Goal: Information Seeking & Learning: Learn about a topic

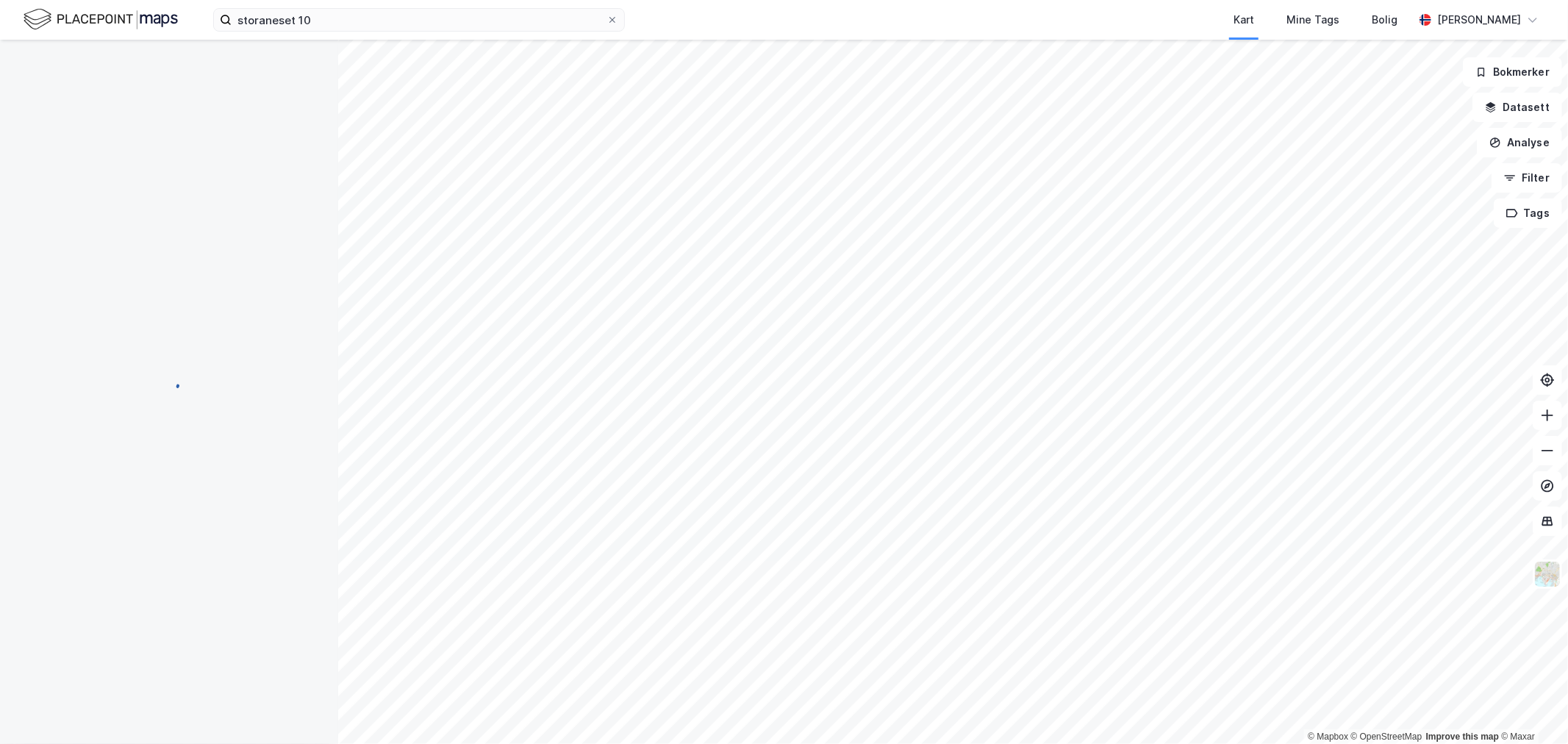
scroll to position [1, 0]
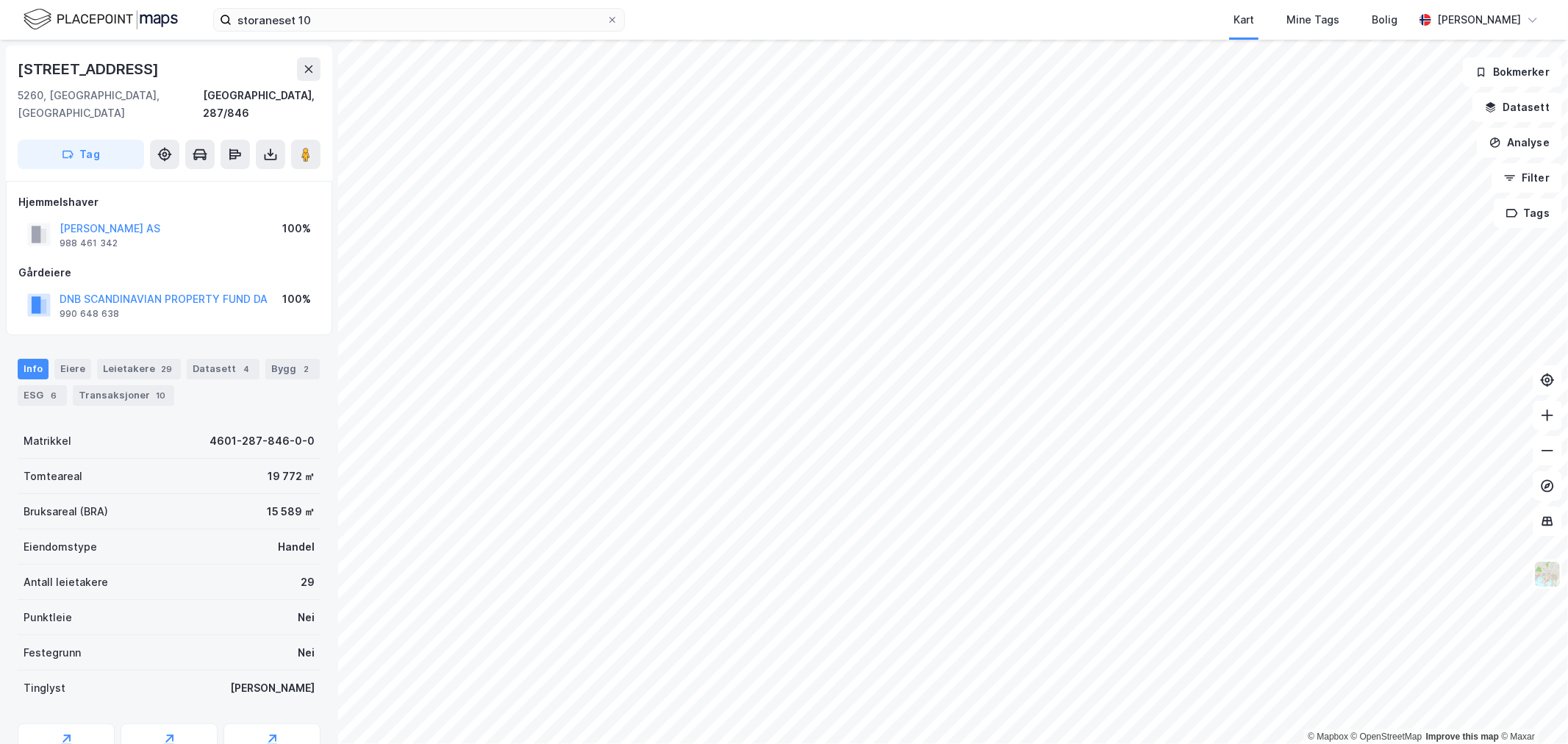
scroll to position [1, 0]
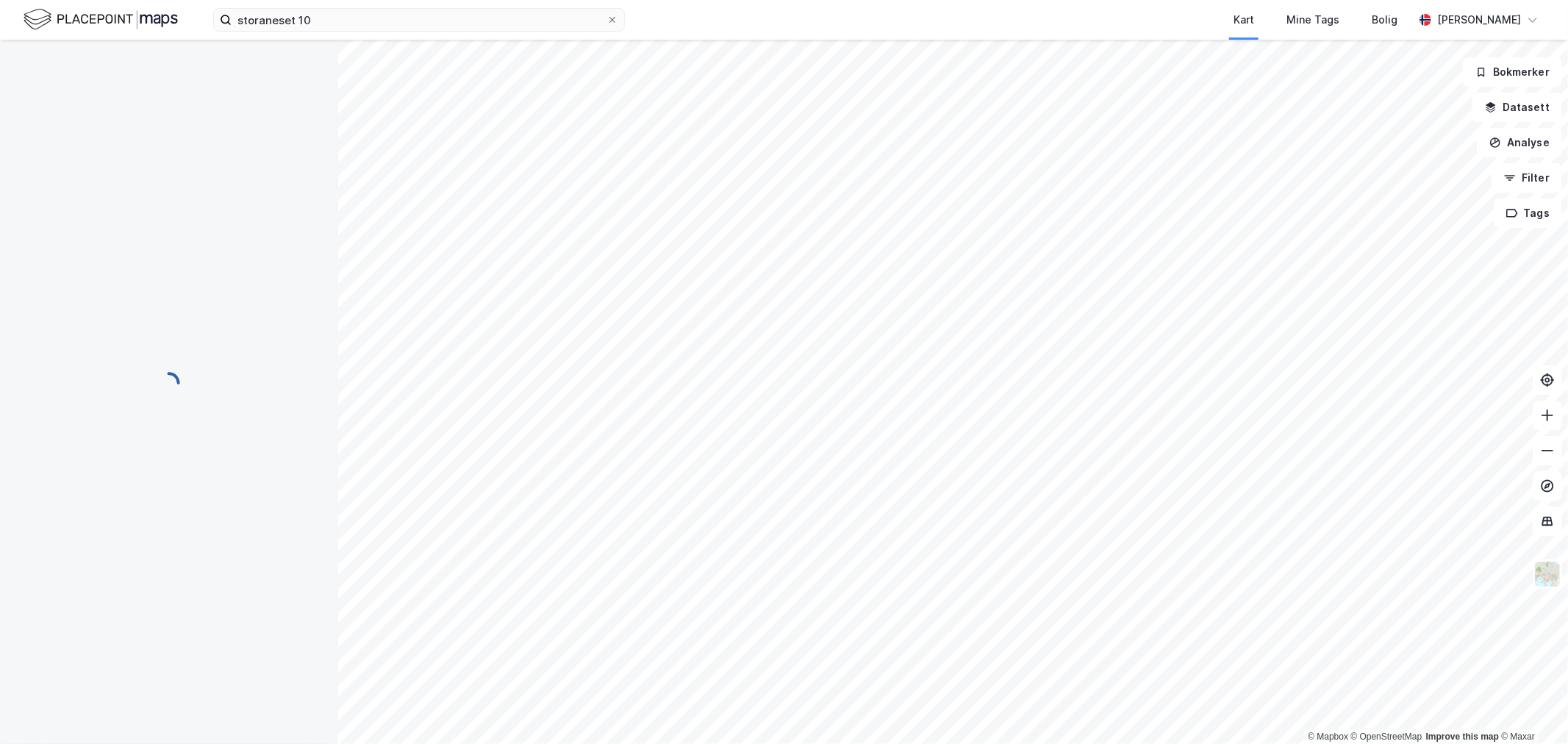
scroll to position [1, 0]
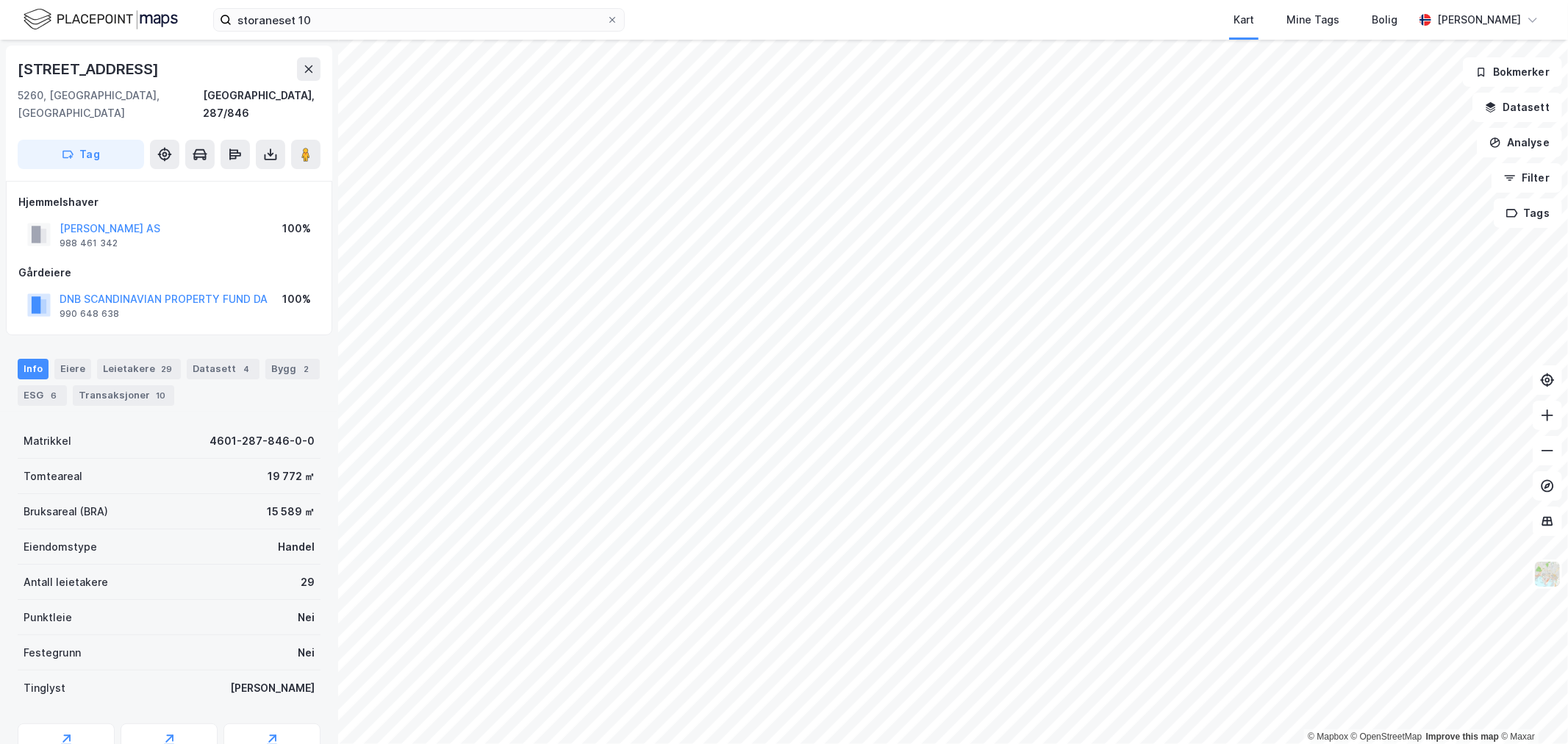
scroll to position [1, 0]
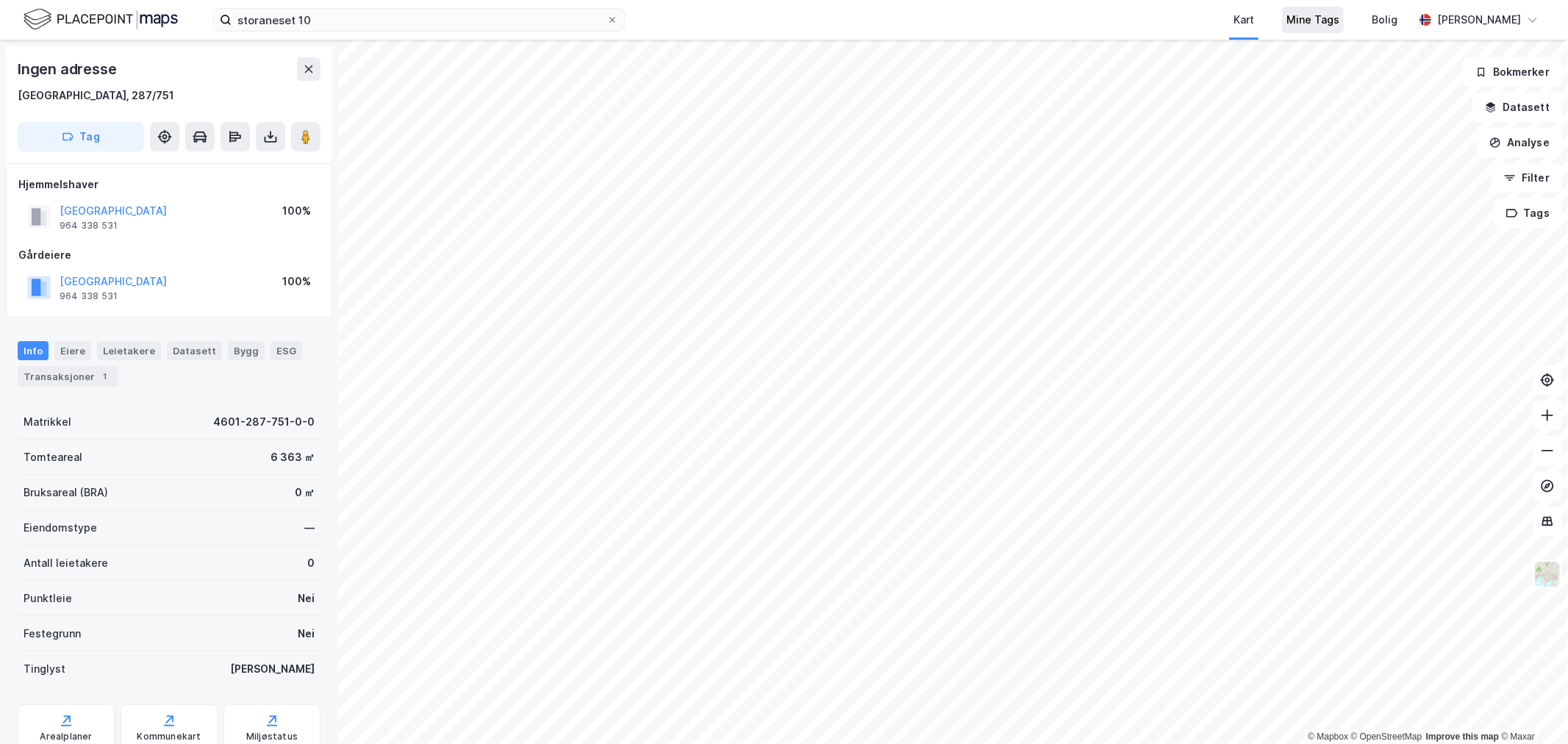
scroll to position [1, 0]
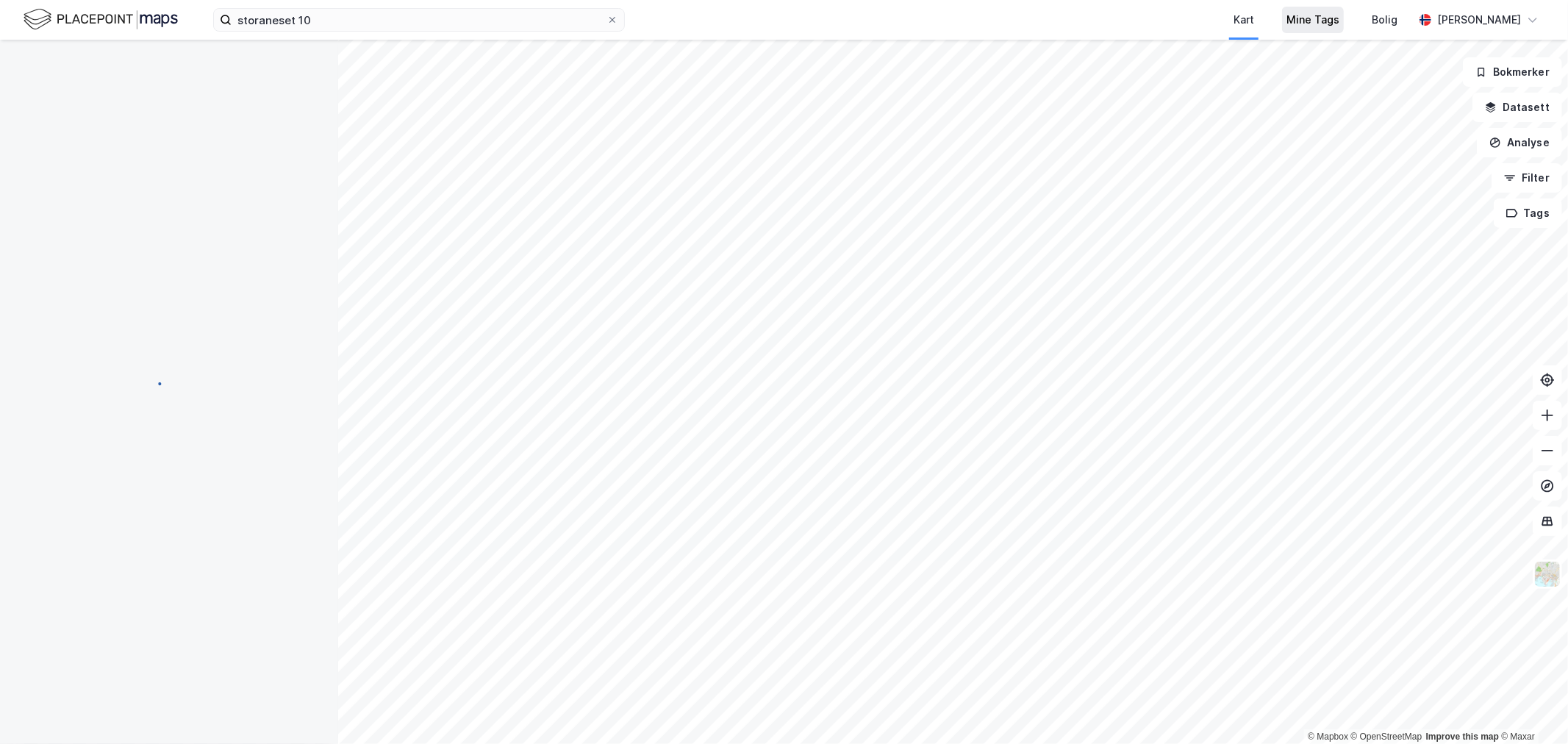
scroll to position [1, 0]
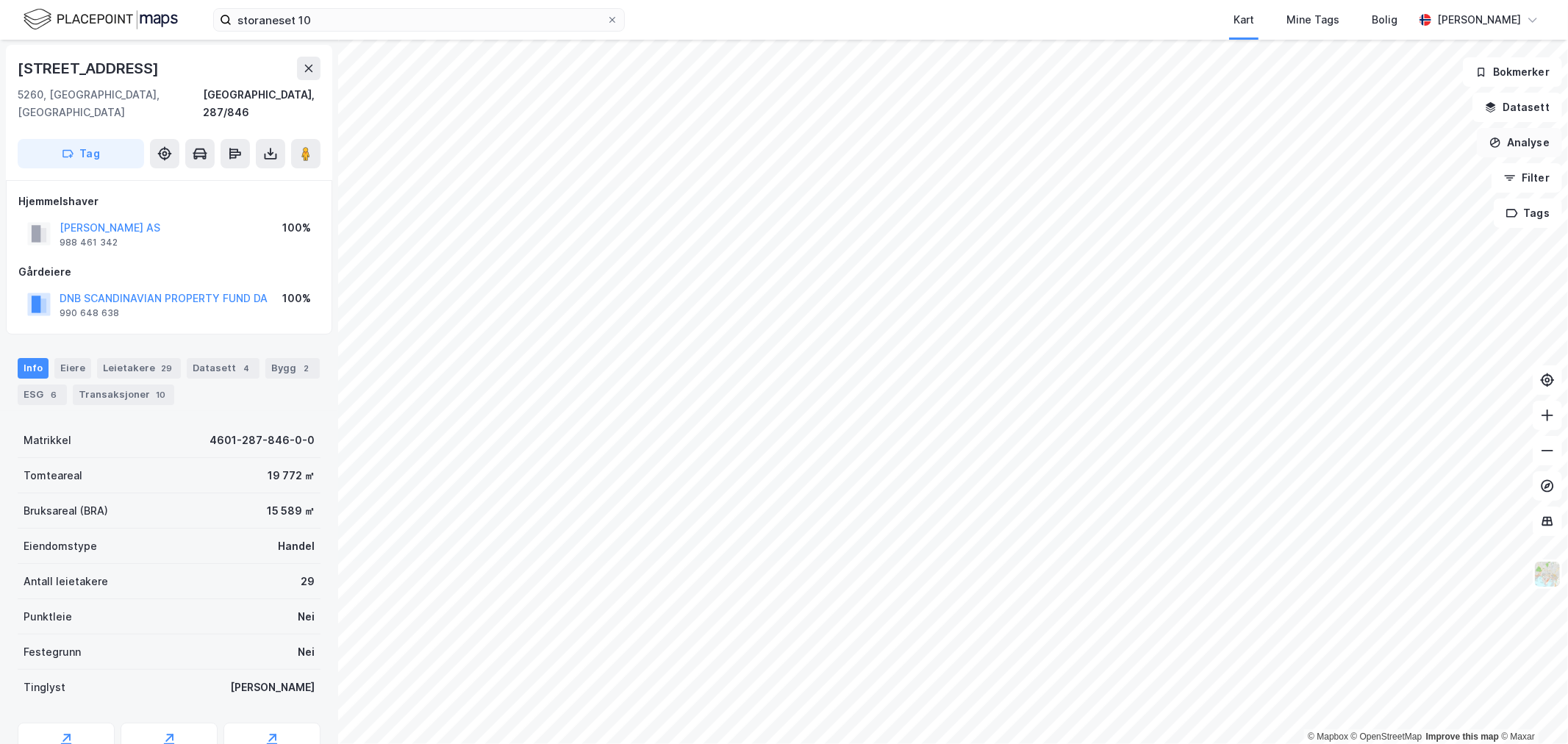
click at [1497, 143] on icon "button" at bounding box center [1496, 143] width 12 height 12
click at [1417, 178] on div "Tegn område" at bounding box center [1392, 174] width 128 height 13
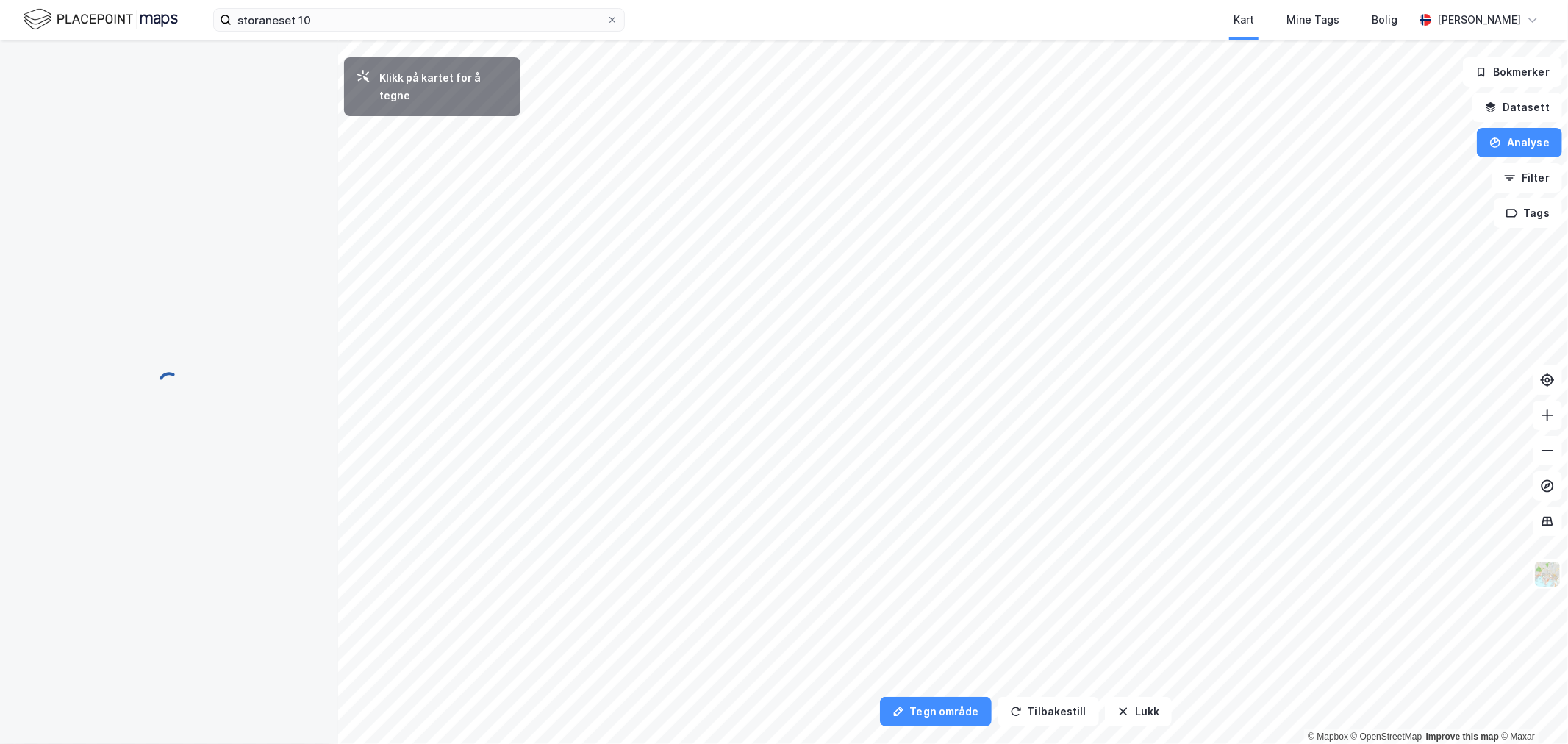
scroll to position [0, 0]
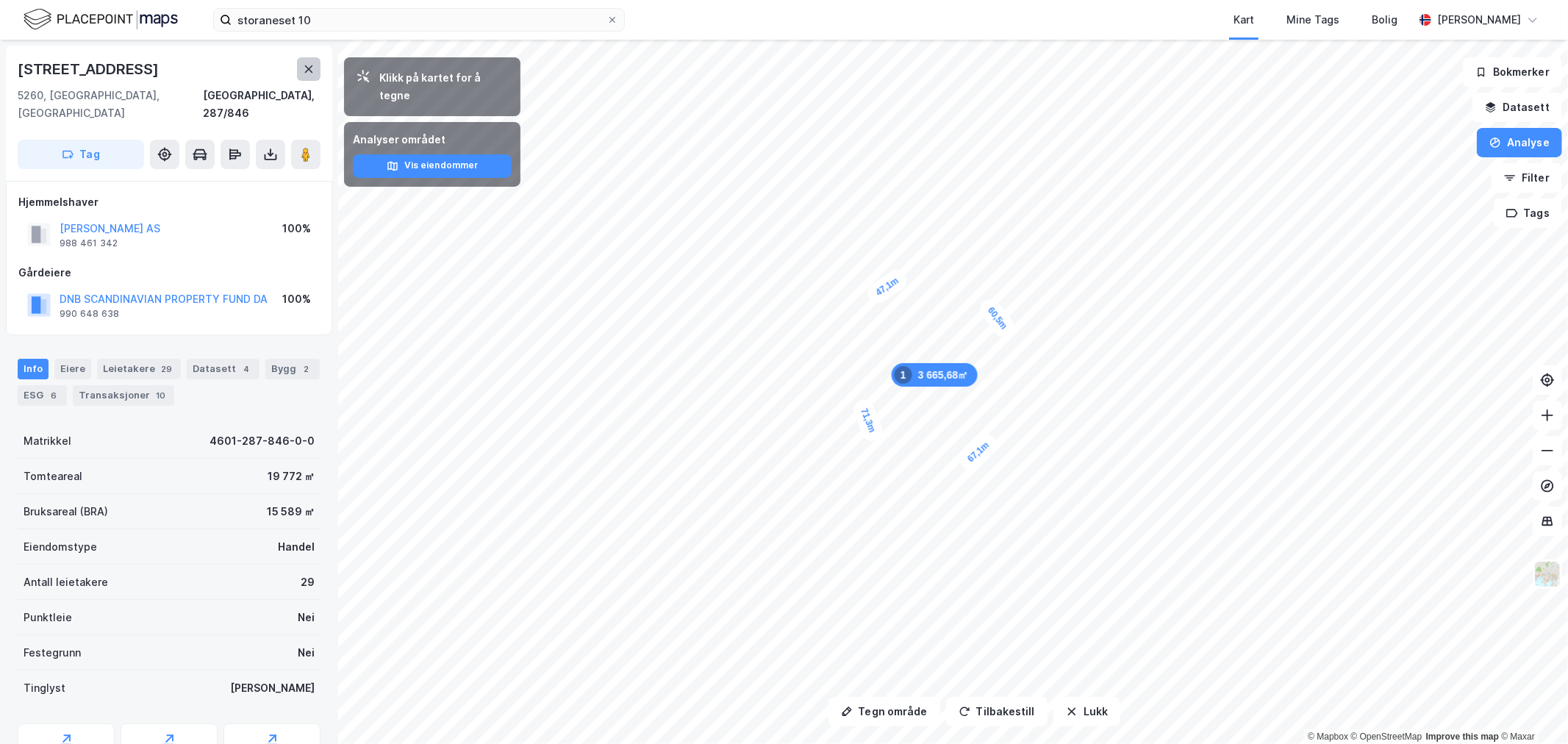
click at [309, 65] on icon at bounding box center [309, 69] width 12 height 12
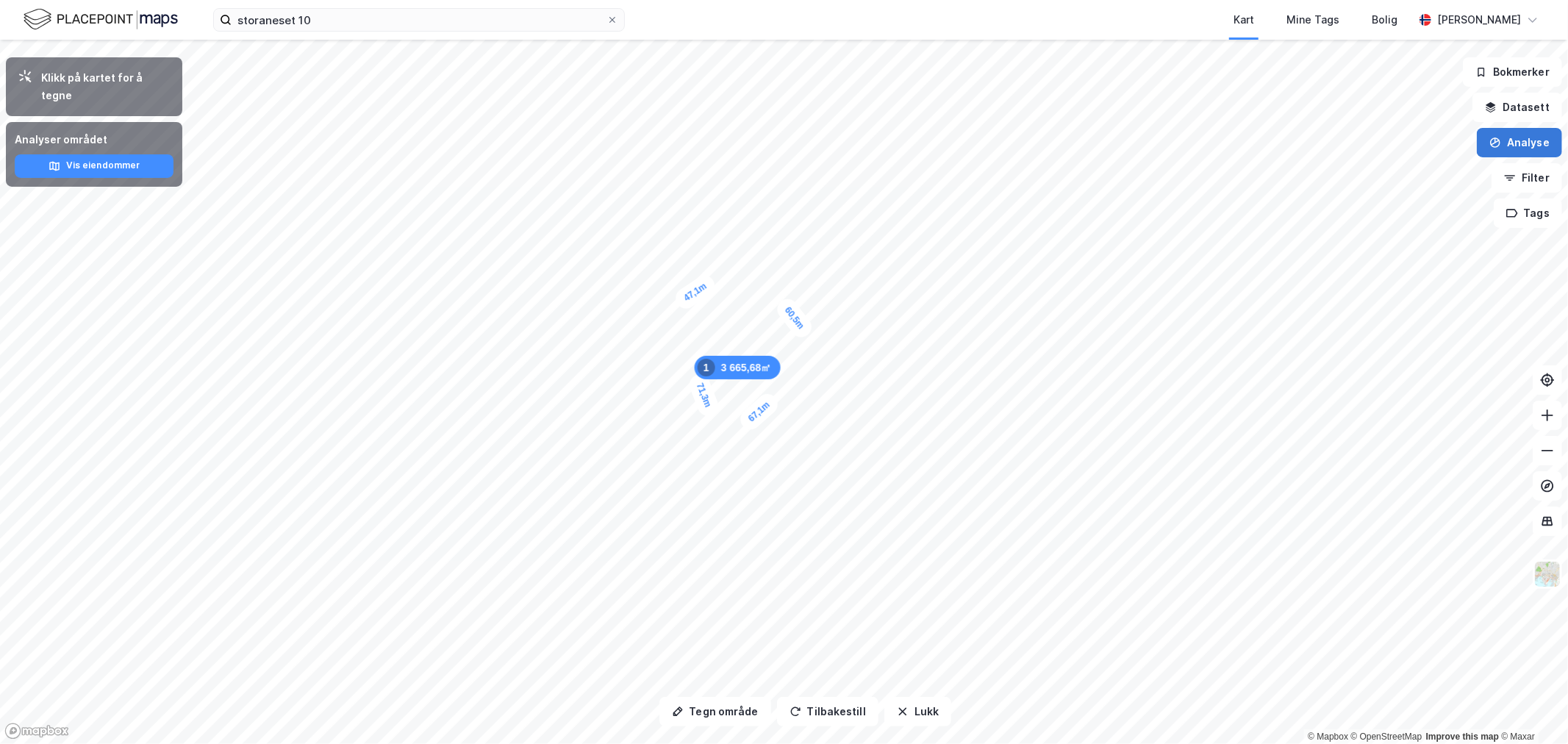
click at [1505, 140] on button "Analyse" at bounding box center [1520, 142] width 85 height 29
click at [1391, 168] on div "Tegn område" at bounding box center [1392, 174] width 128 height 13
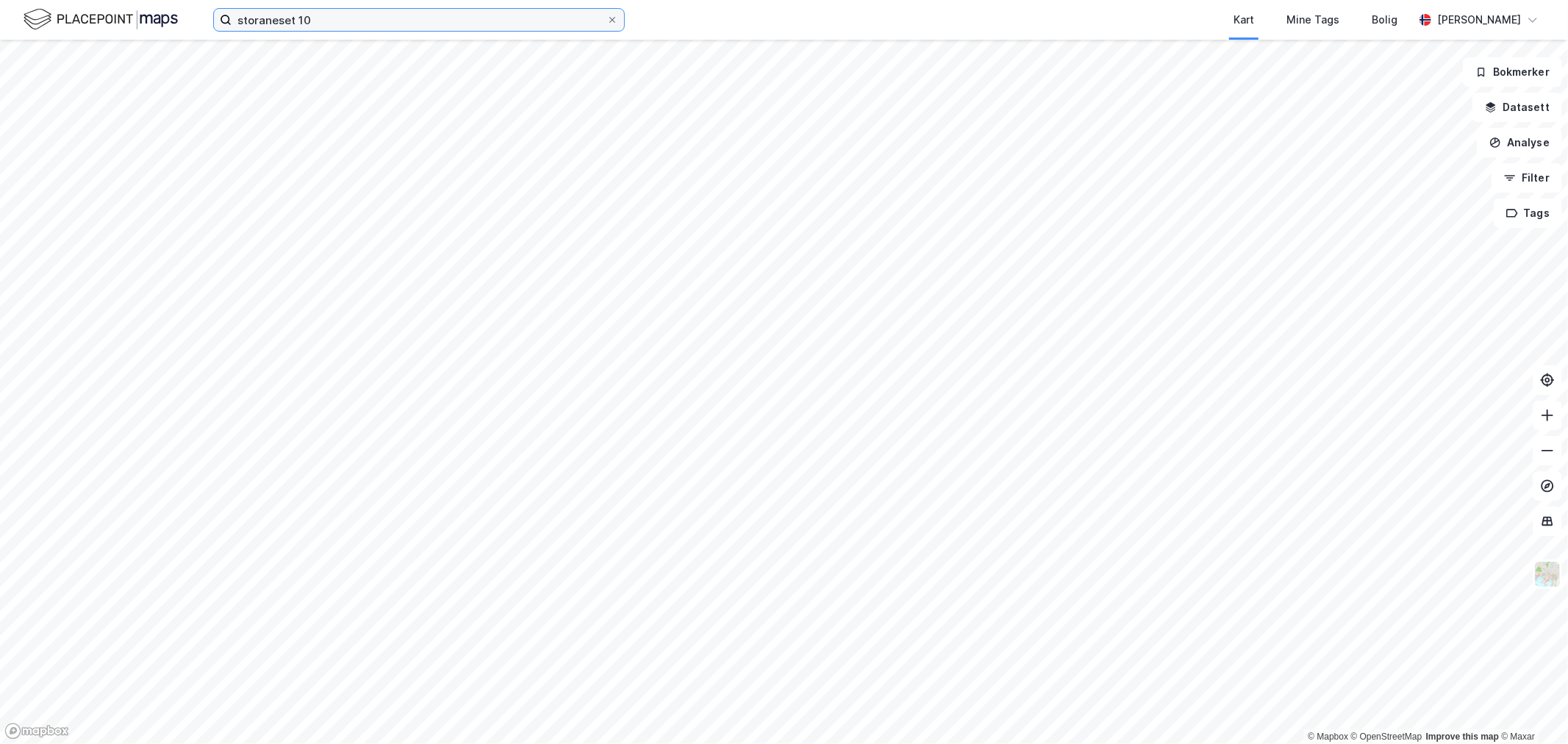
click at [556, 23] on input "storaneset 10" at bounding box center [419, 20] width 375 height 22
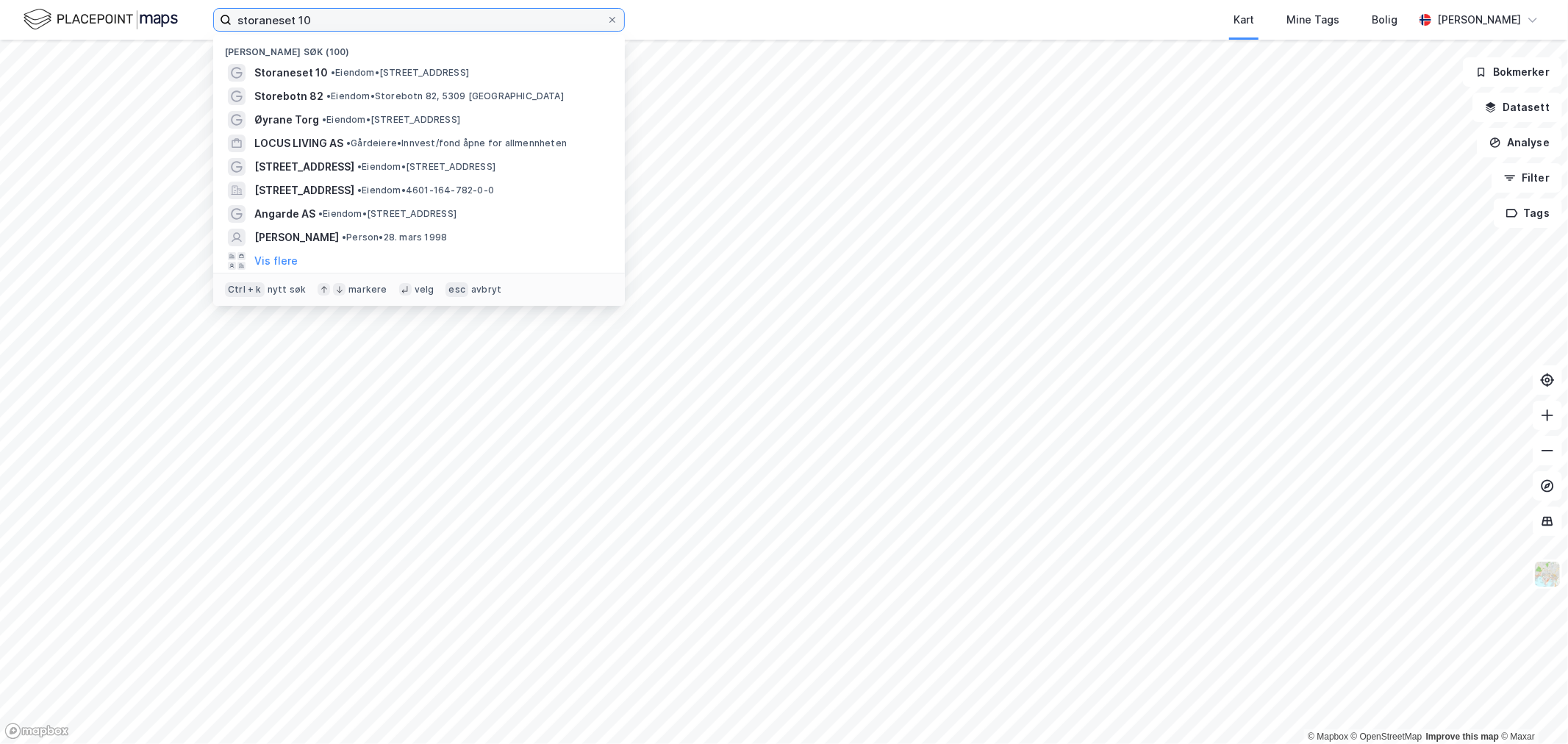
click at [556, 23] on input "storaneset 10" at bounding box center [419, 20] width 375 height 22
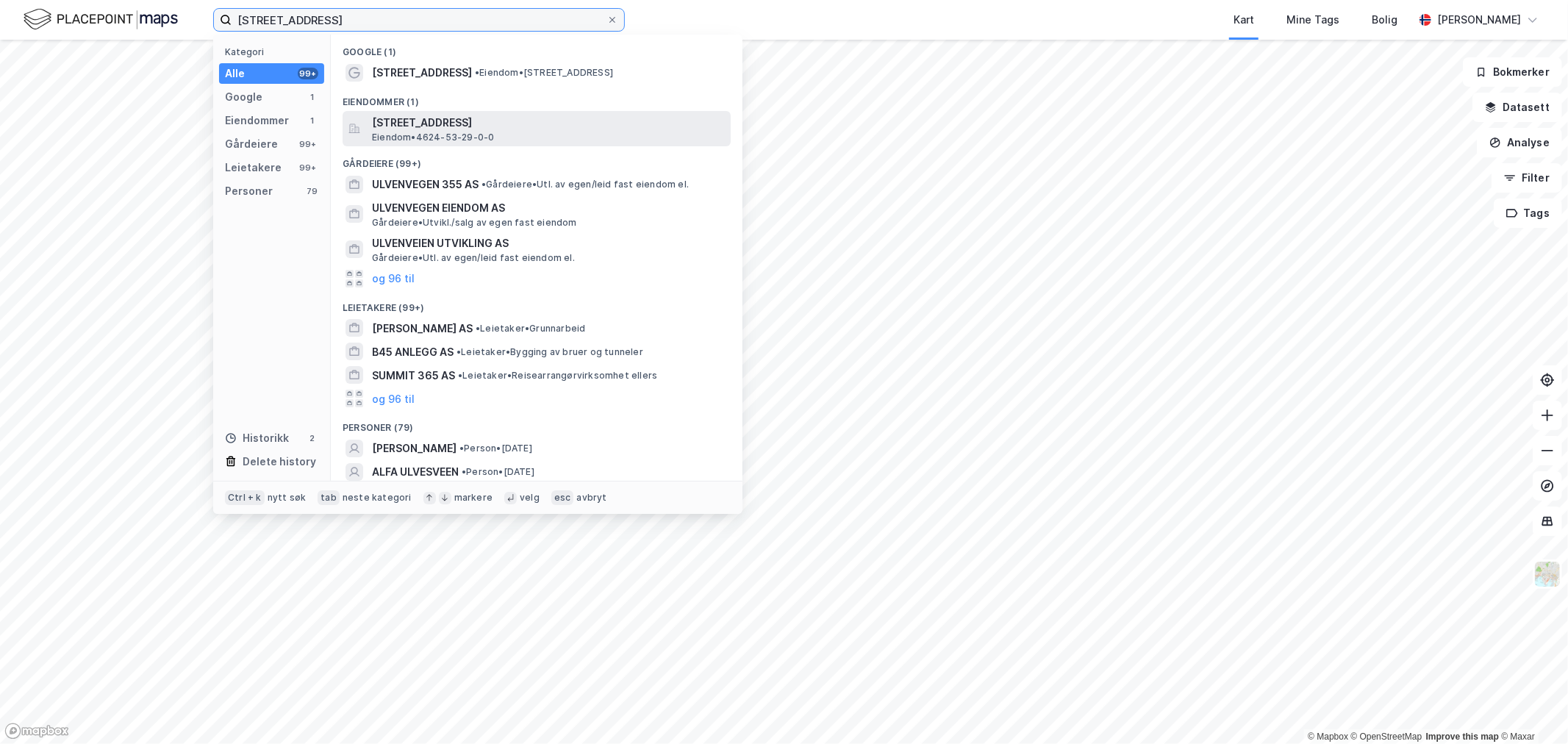
type input "[STREET_ADDRESS]"
click at [525, 121] on span "[STREET_ADDRESS]" at bounding box center [549, 123] width 353 height 18
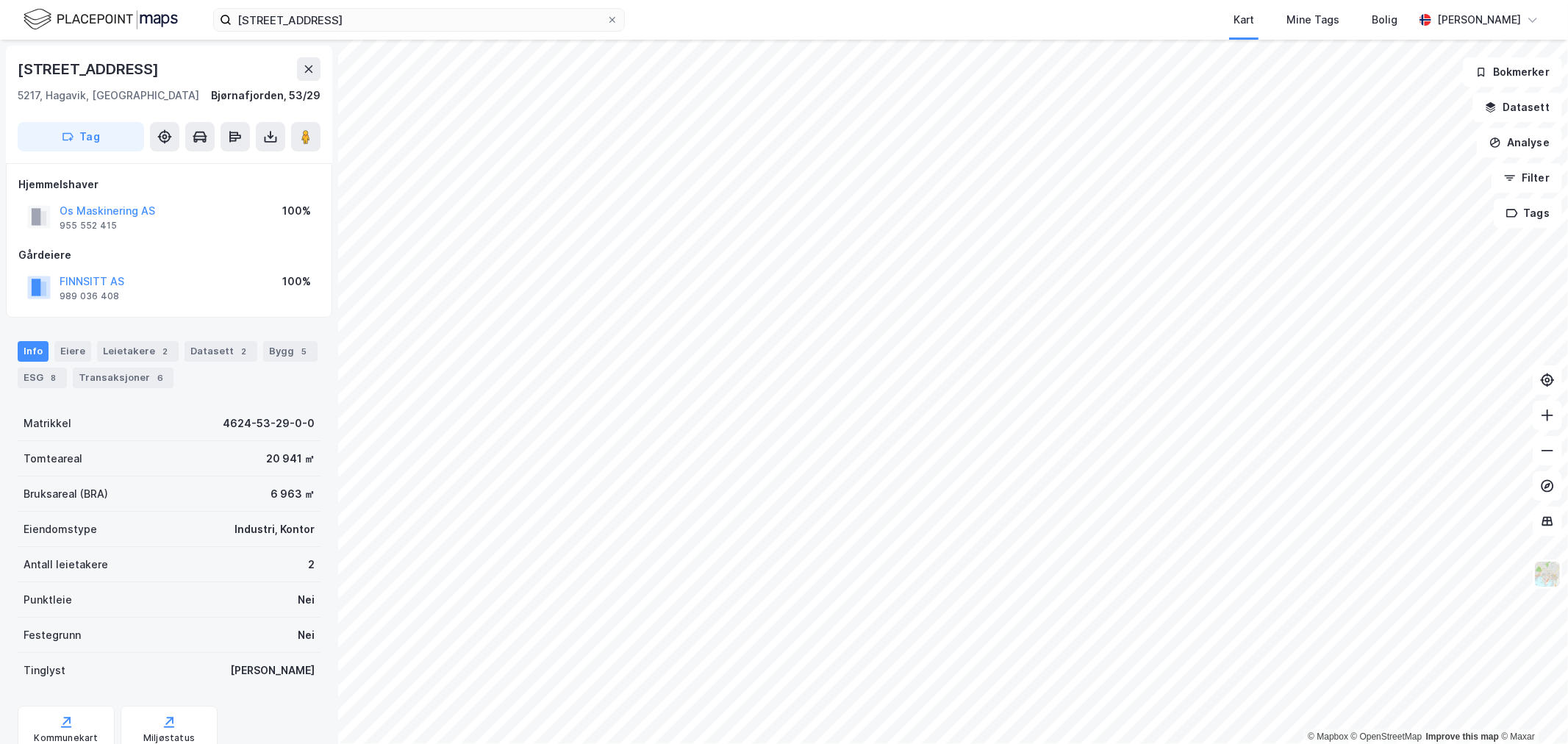
scroll to position [1, 0]
click at [0, 0] on button "FINNSITT AS" at bounding box center [0, 0] width 0 height 0
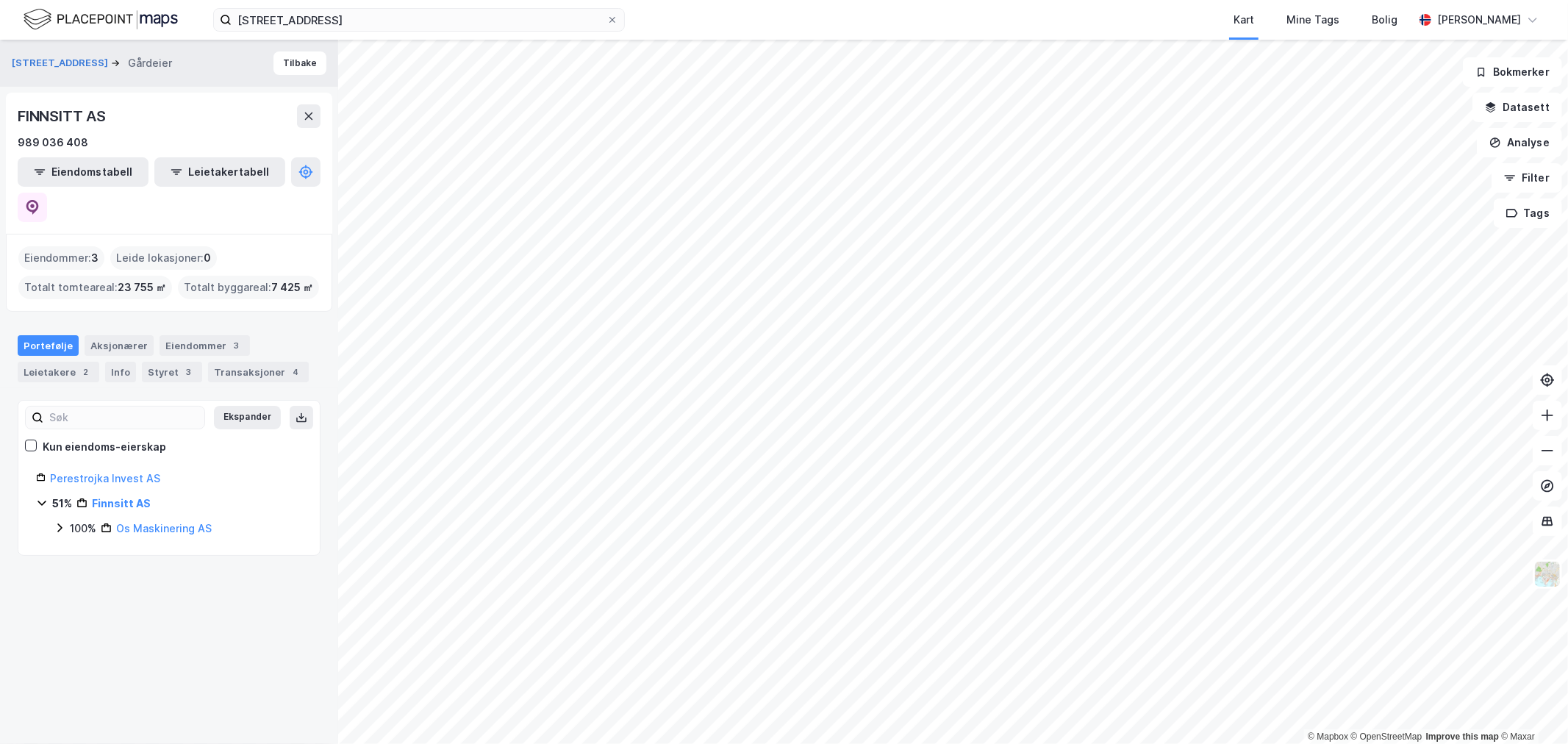
click at [37, 497] on icon at bounding box center [42, 503] width 12 height 12
click at [61, 523] on icon at bounding box center [60, 529] width 12 height 12
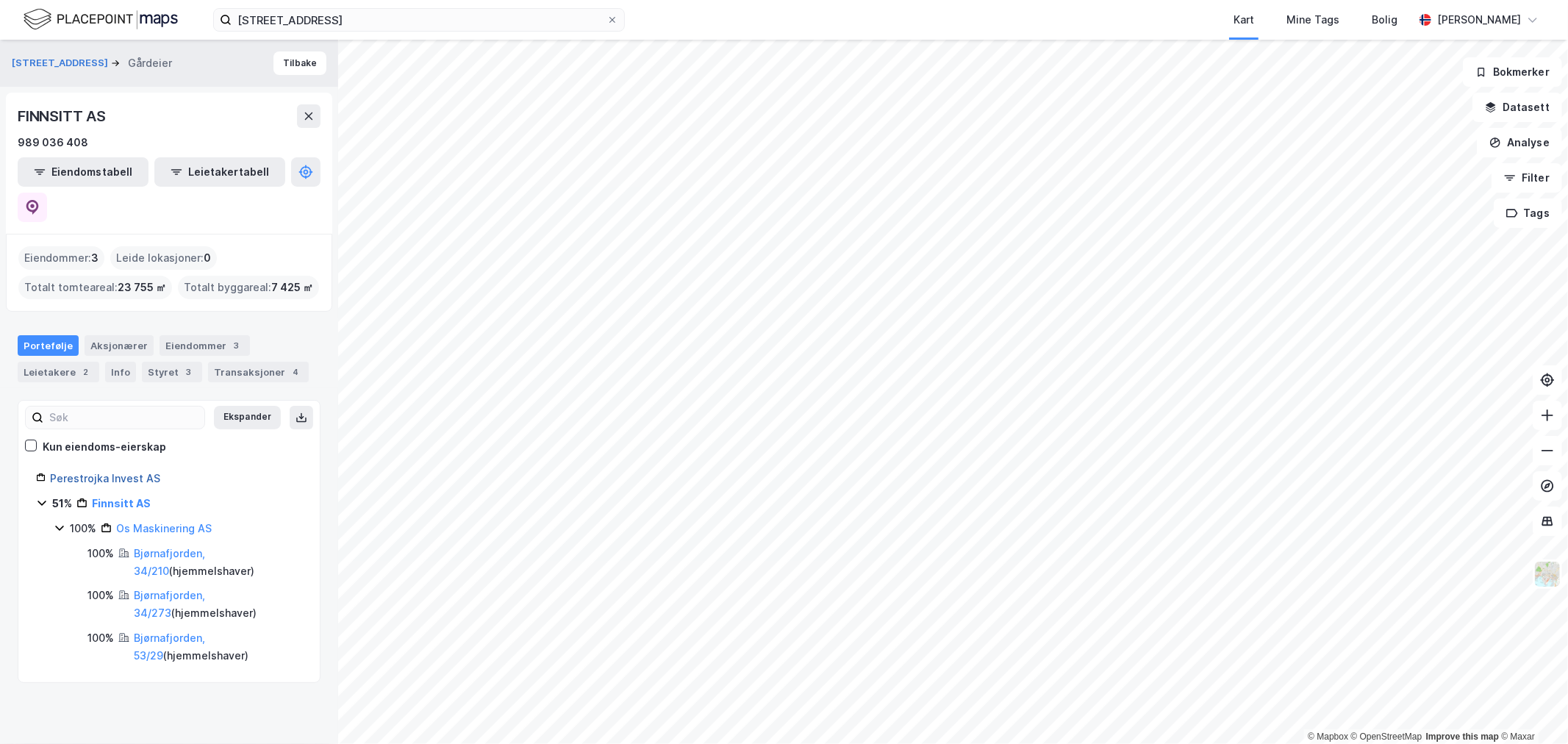
click at [98, 472] on link "Perestrojka Invest AS" at bounding box center [105, 478] width 110 height 13
click at [123, 472] on link "Perestrojka Invest AS" at bounding box center [105, 478] width 110 height 13
click at [136, 472] on link "Perestrojka Invest AS" at bounding box center [105, 478] width 110 height 13
click at [162, 362] on div "Styret 2" at bounding box center [171, 372] width 60 height 21
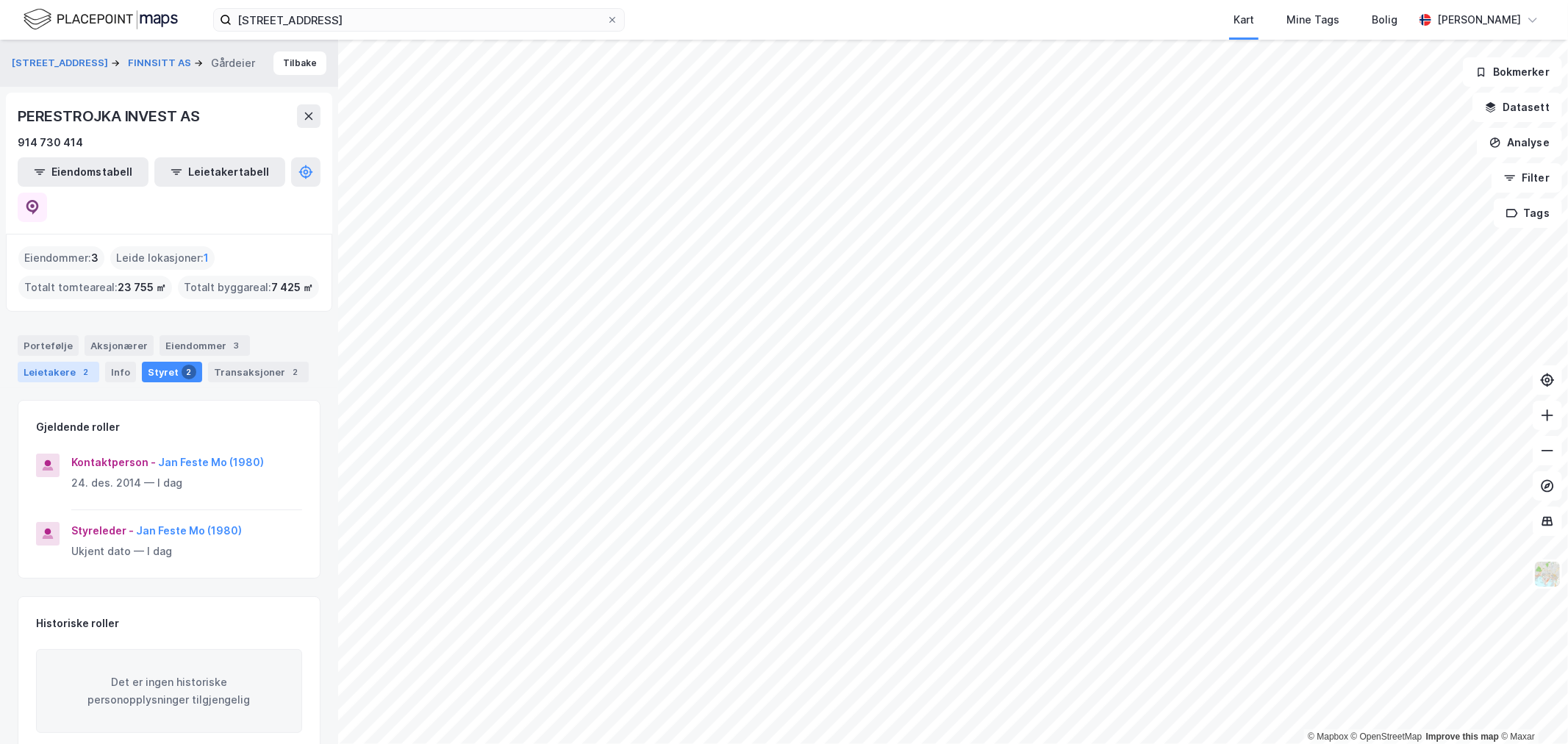
click at [53, 362] on div "Leietakere 2" at bounding box center [59, 372] width 82 height 21
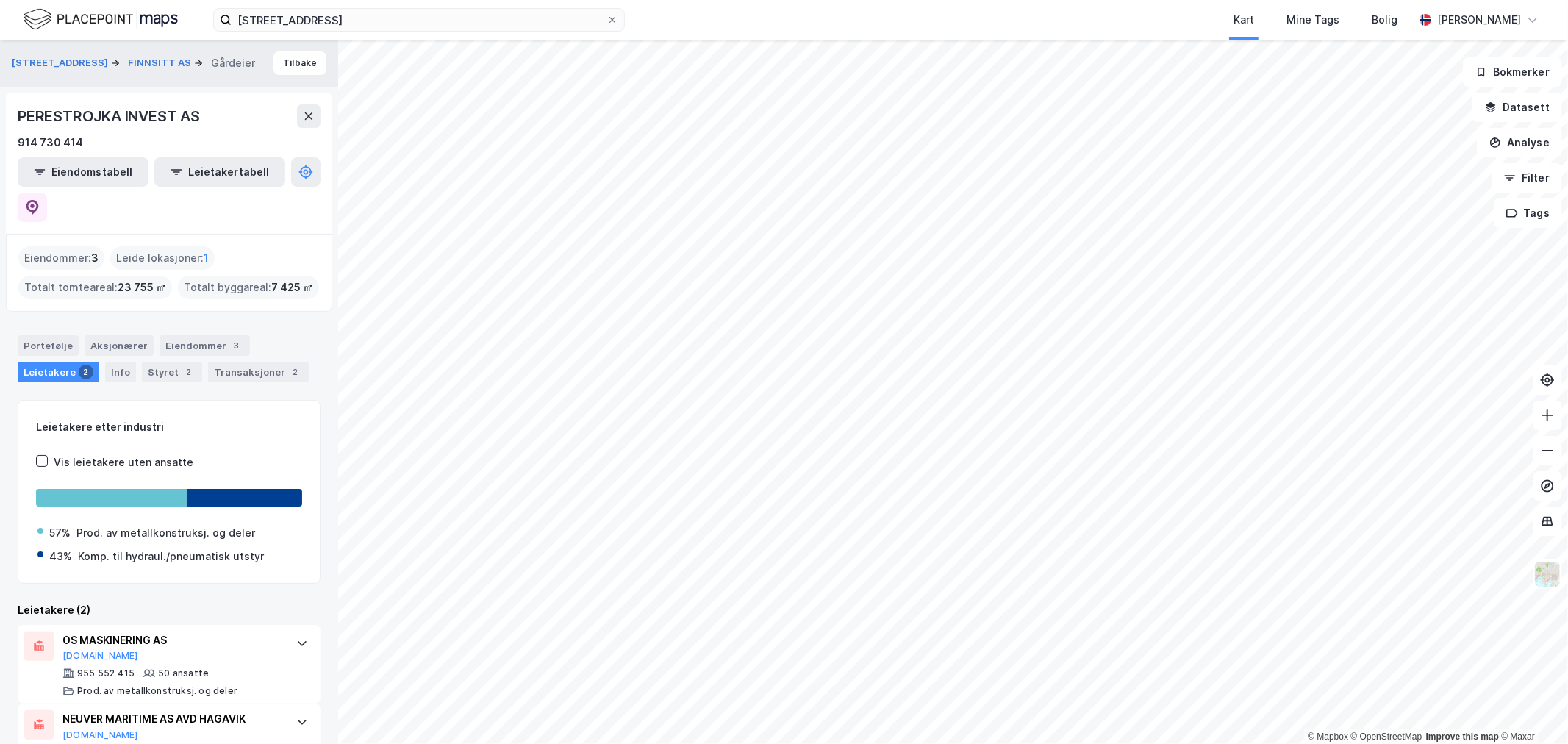
scroll to position [21, 0]
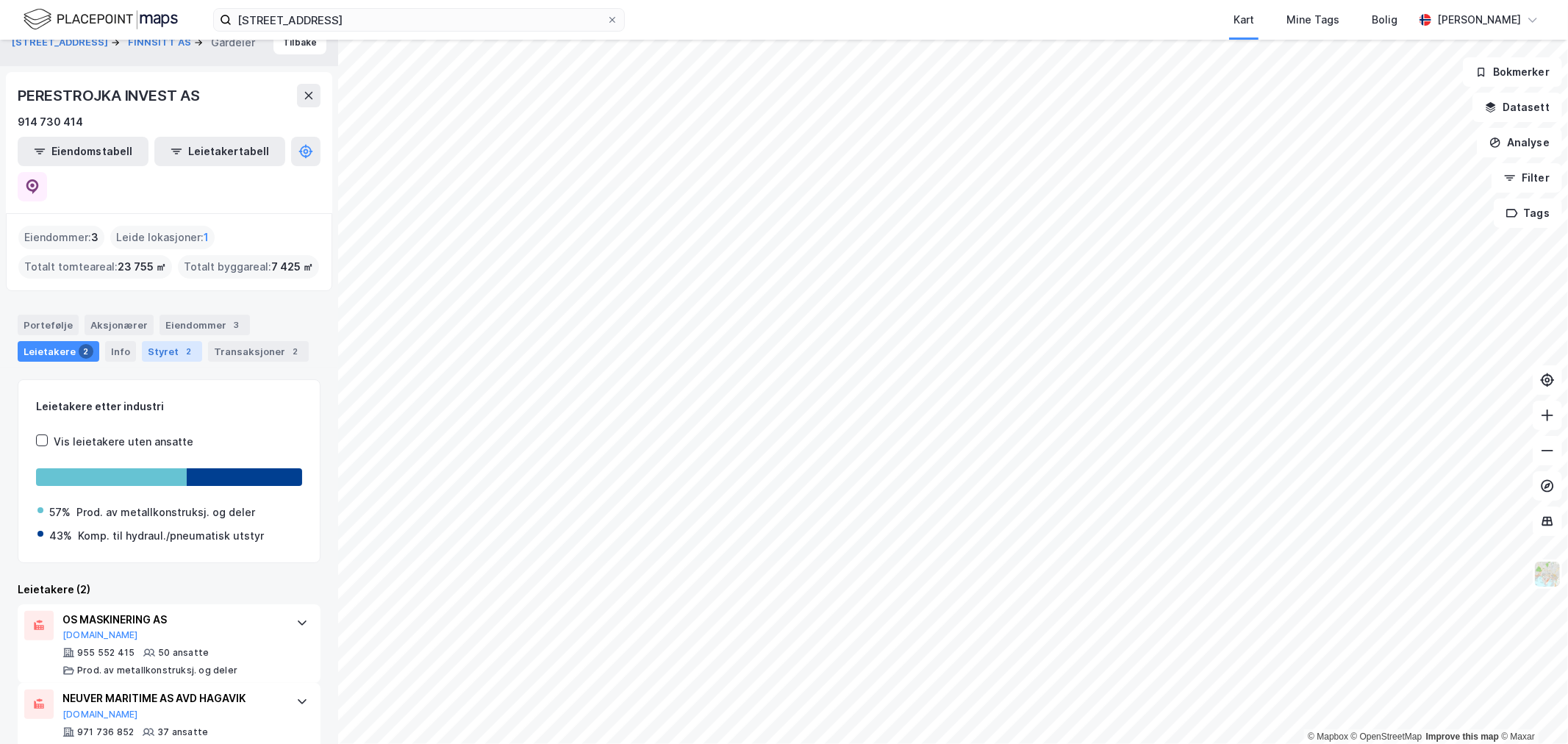
click at [182, 344] on div "2" at bounding box center [189, 352] width 15 height 15
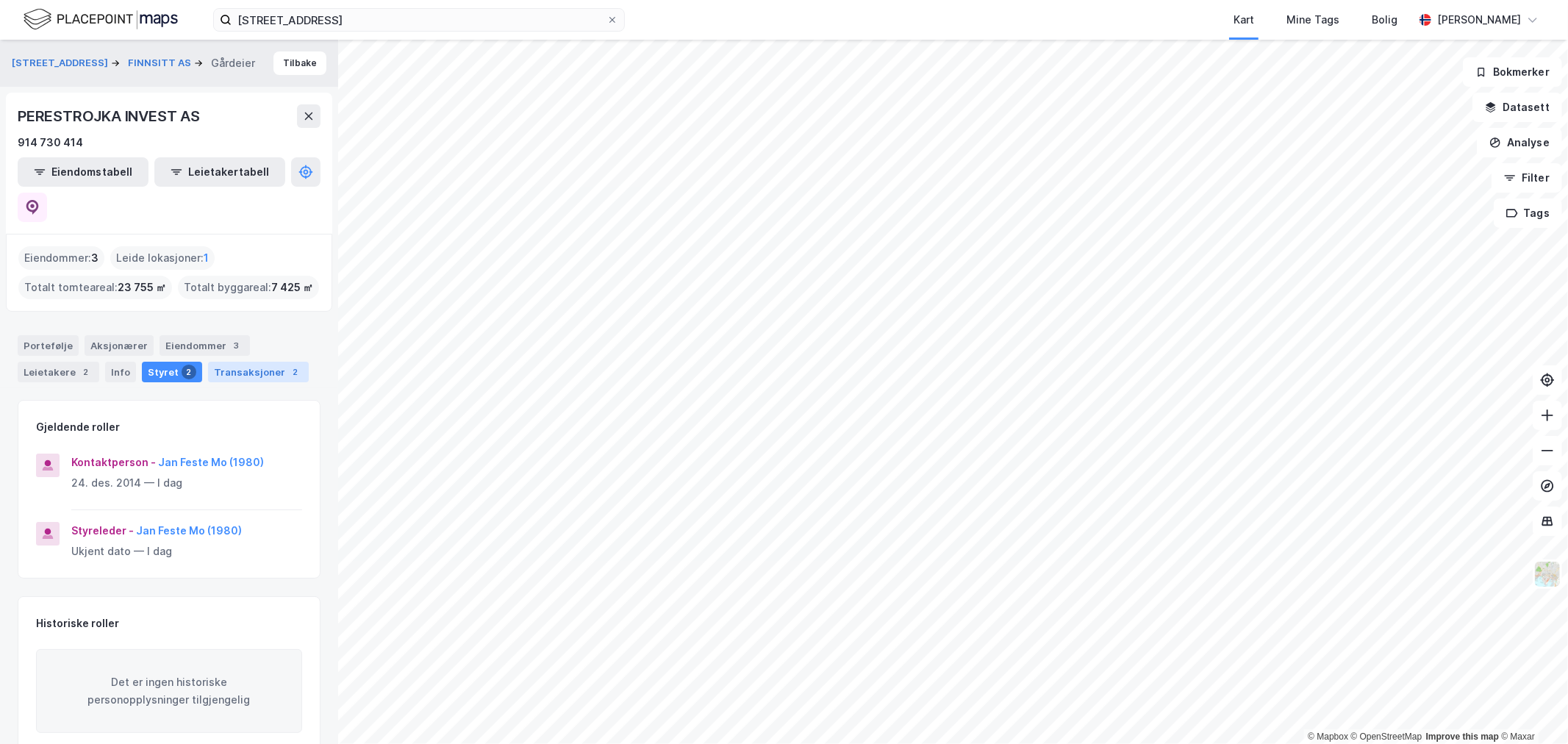
click at [226, 362] on div "Transaksjoner 2" at bounding box center [258, 372] width 101 height 21
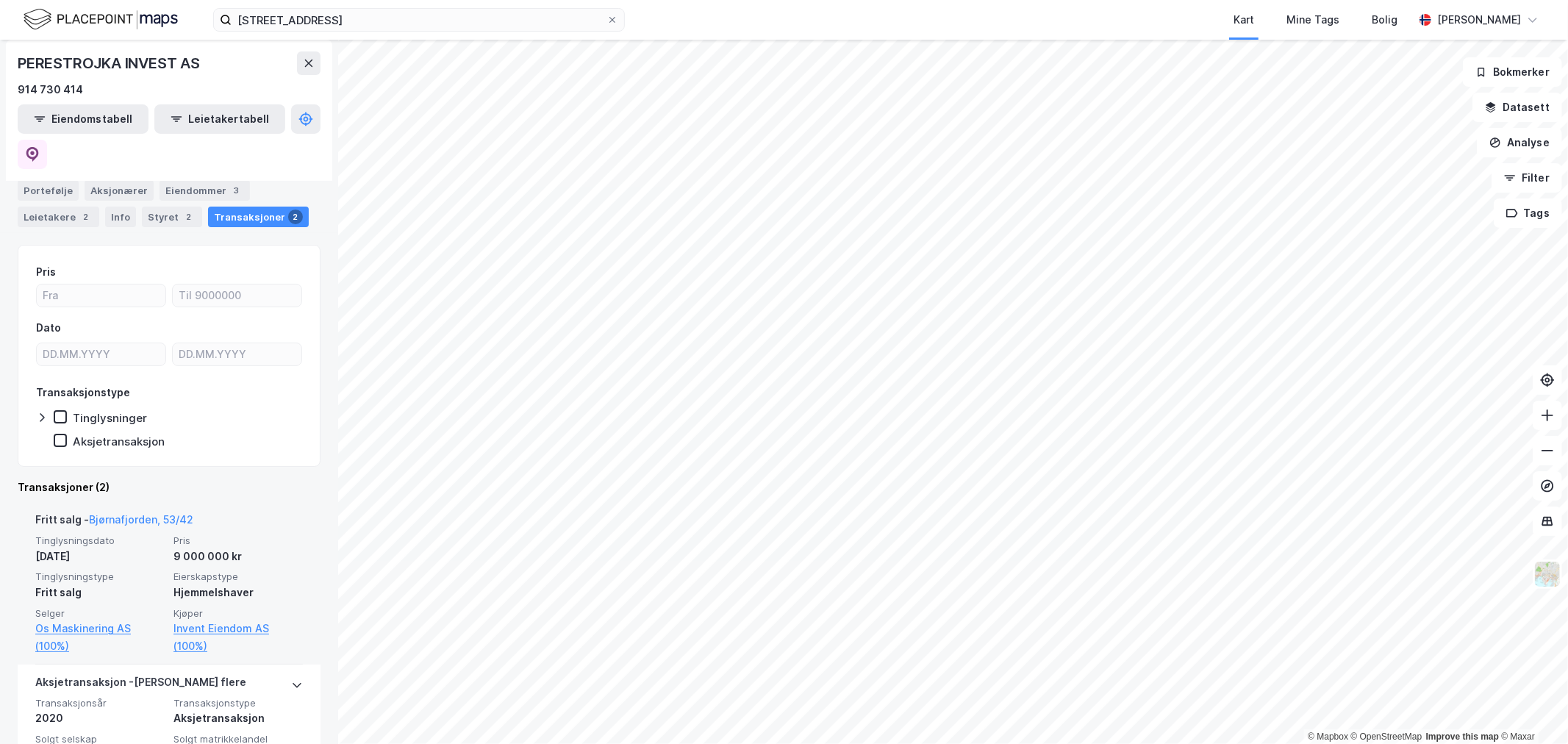
scroll to position [237, 0]
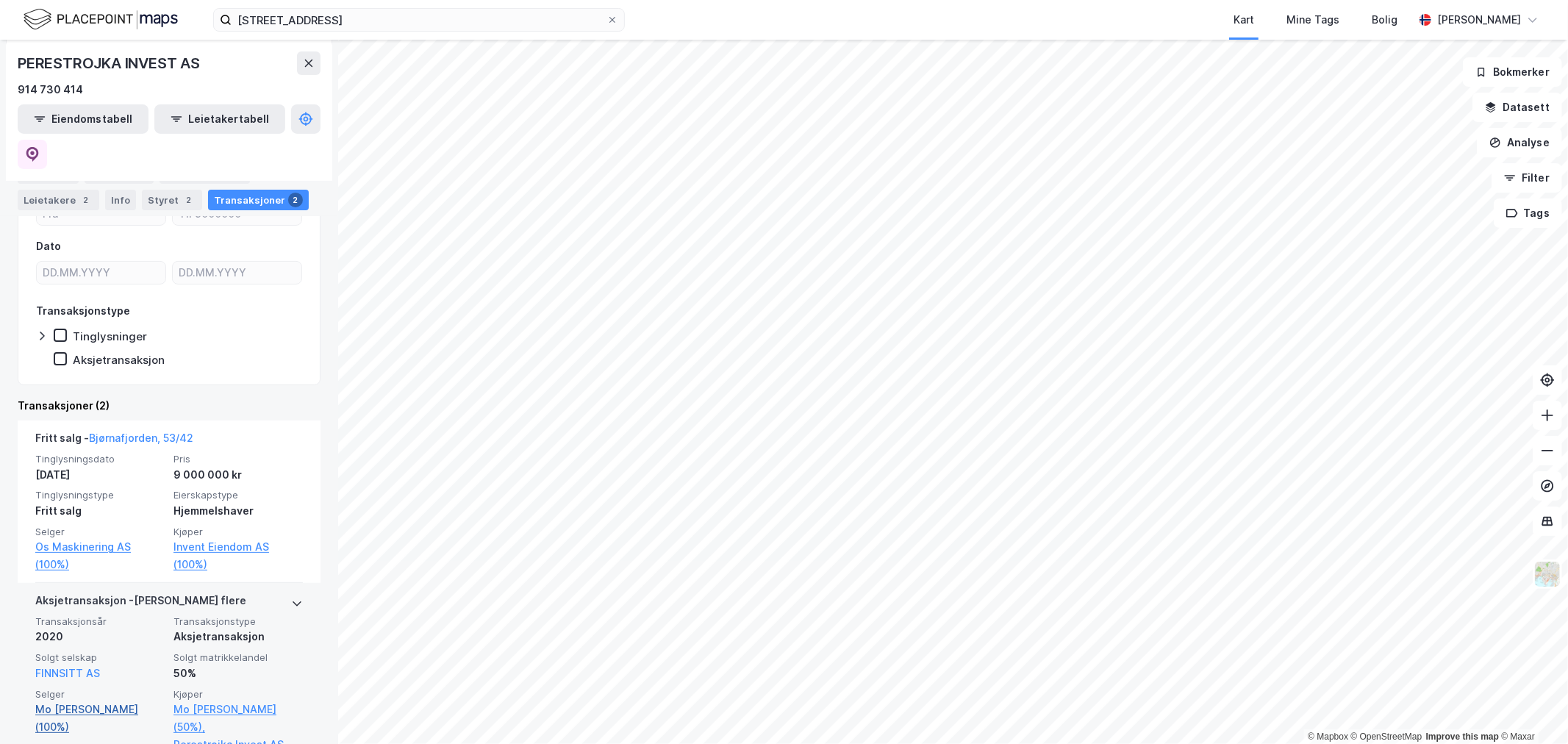
click at [64, 701] on link "Mo [PERSON_NAME] (100%)" at bounding box center [100, 718] width 130 height 35
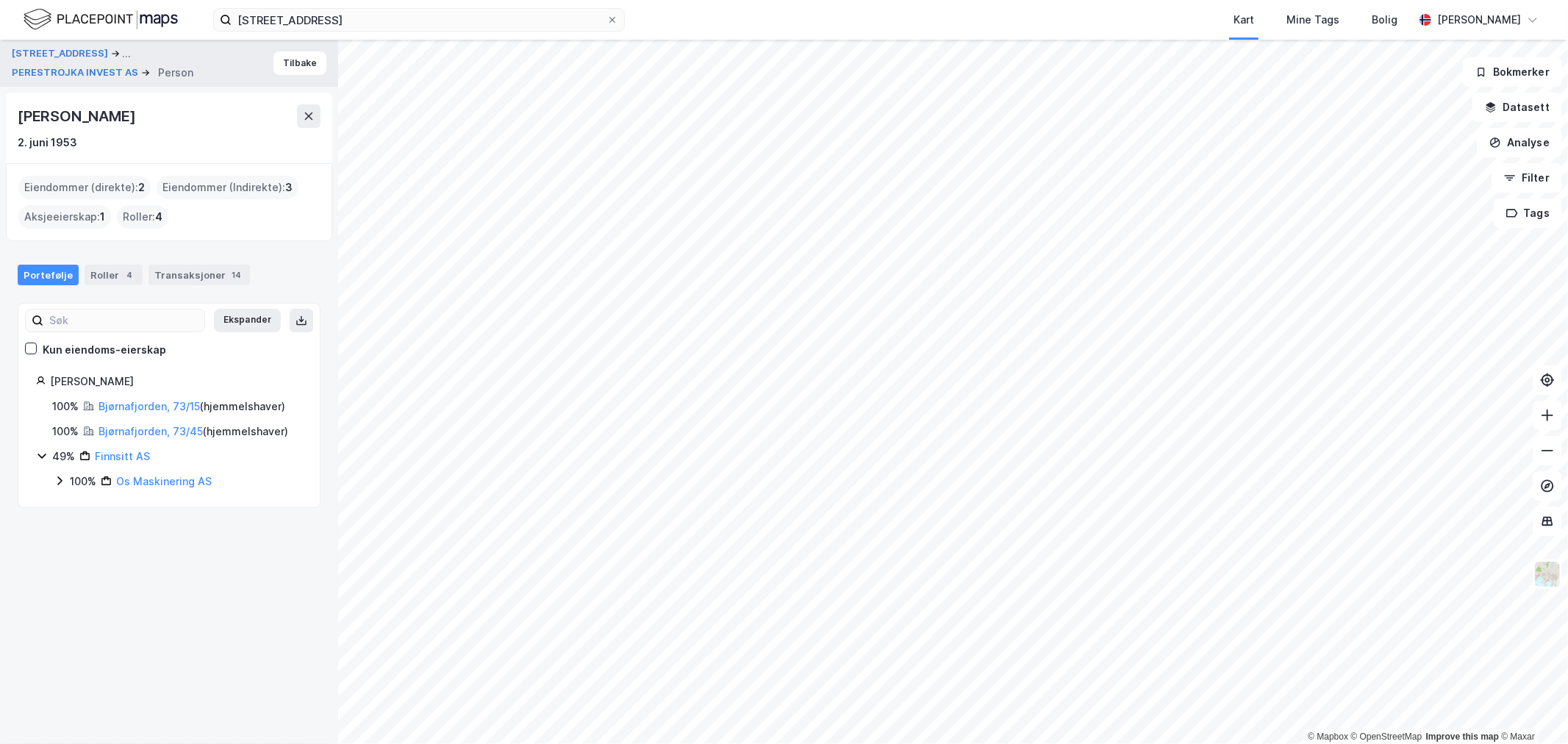
click at [56, 112] on div "[PERSON_NAME]" at bounding box center [78, 116] width 121 height 24
click at [56, 111] on div "[PERSON_NAME]" at bounding box center [78, 116] width 121 height 24
click at [145, 479] on link "Os Maskinering AS" at bounding box center [164, 481] width 95 height 13
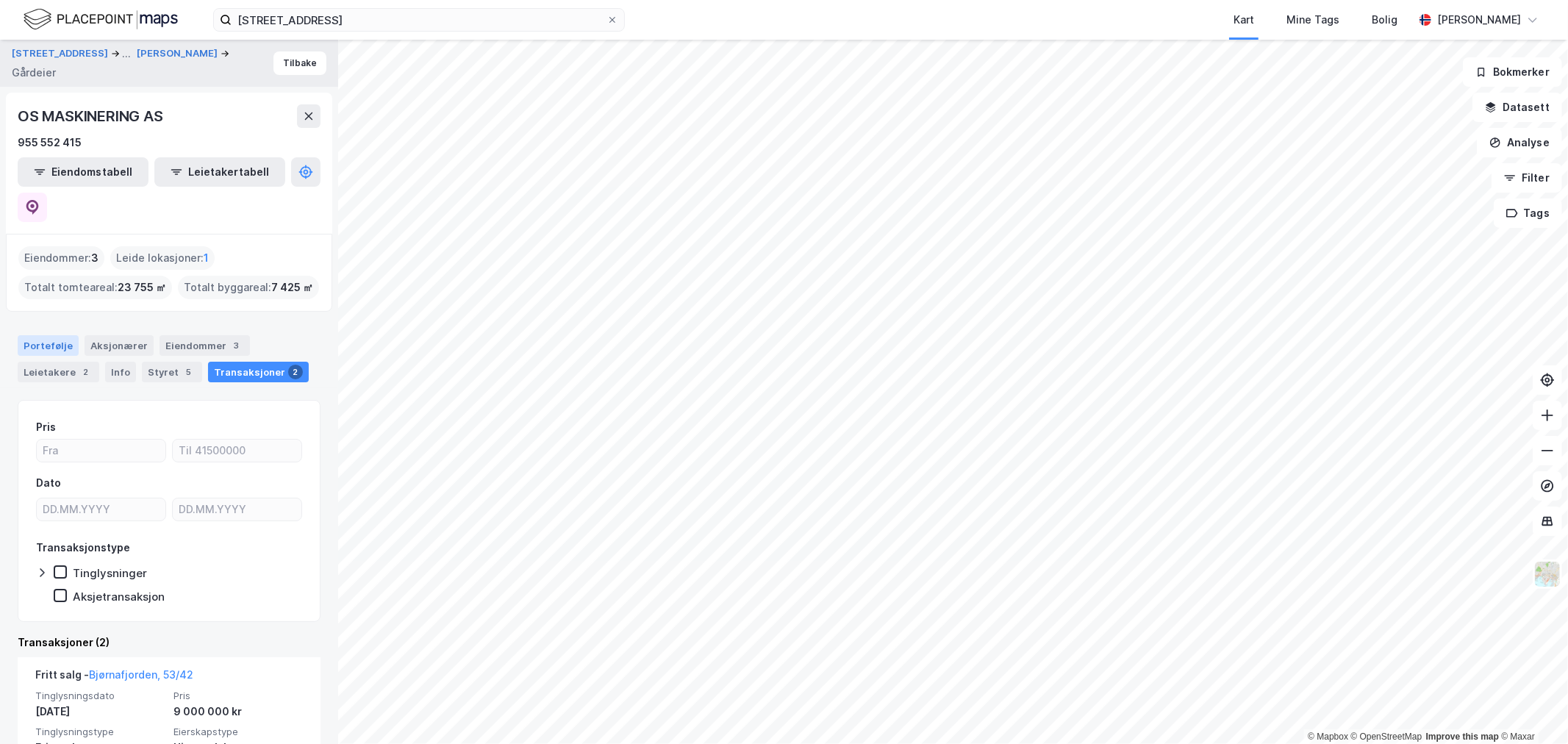
click at [64, 335] on div "Portefølje" at bounding box center [48, 346] width 61 height 21
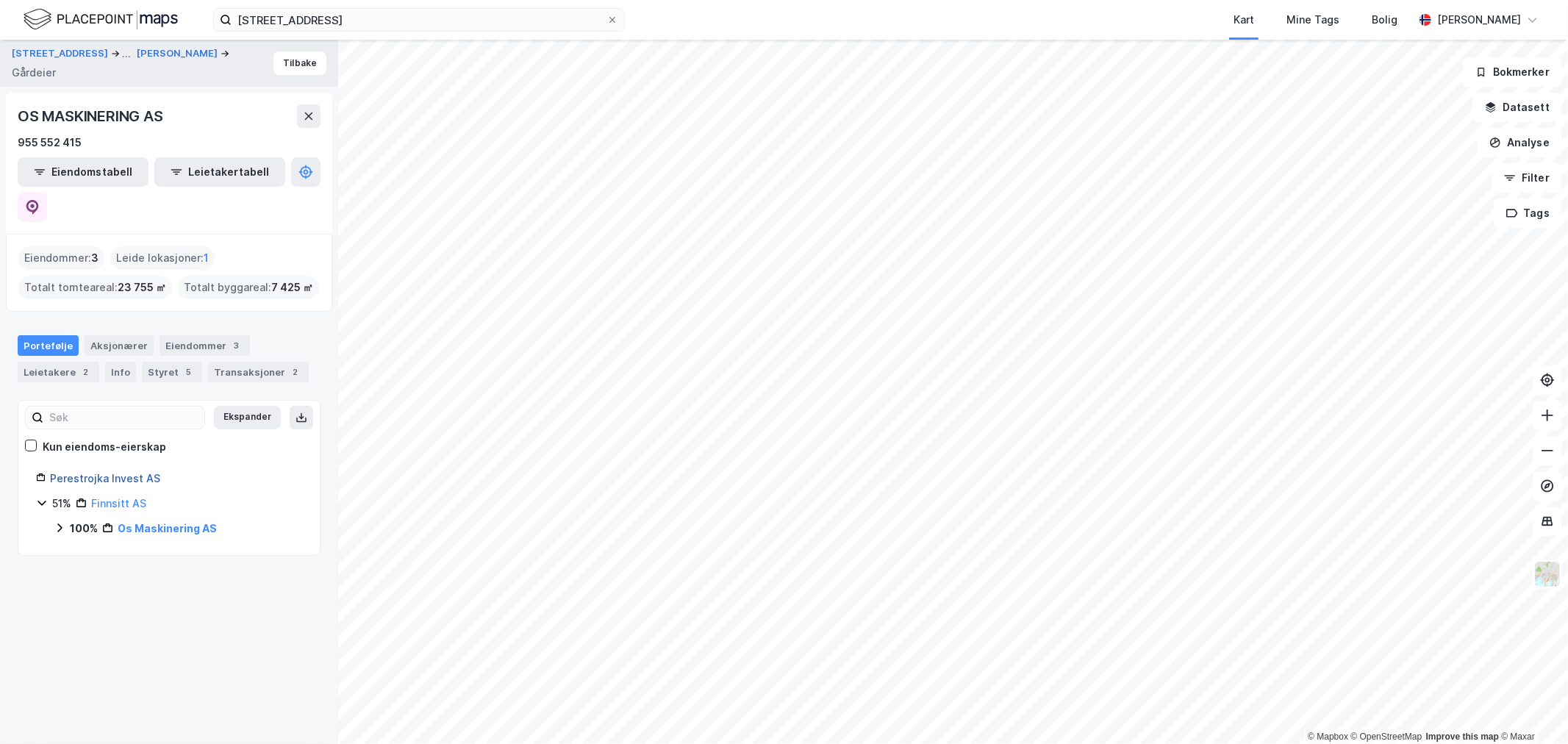
click at [76, 472] on link "Perestrojka Invest AS" at bounding box center [105, 478] width 110 height 13
click at [45, 497] on icon at bounding box center [42, 503] width 12 height 12
click at [108, 497] on link "Finnsitt AS" at bounding box center [118, 503] width 55 height 13
click at [124, 520] on div "Os Maskinering AS" at bounding box center [164, 529] width 95 height 18
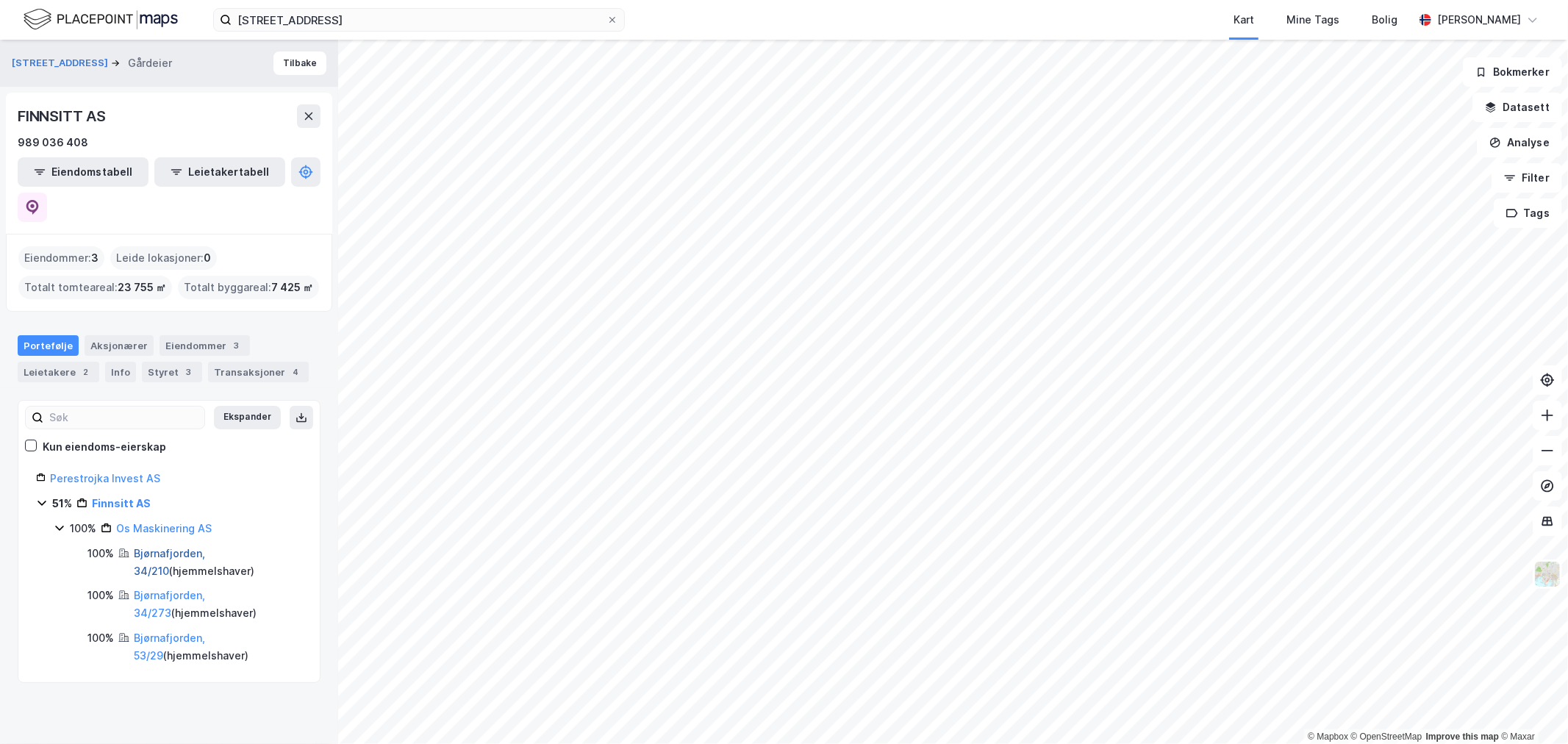
click at [150, 547] on link "Bjørnafjorden, 34/210" at bounding box center [170, 562] width 72 height 30
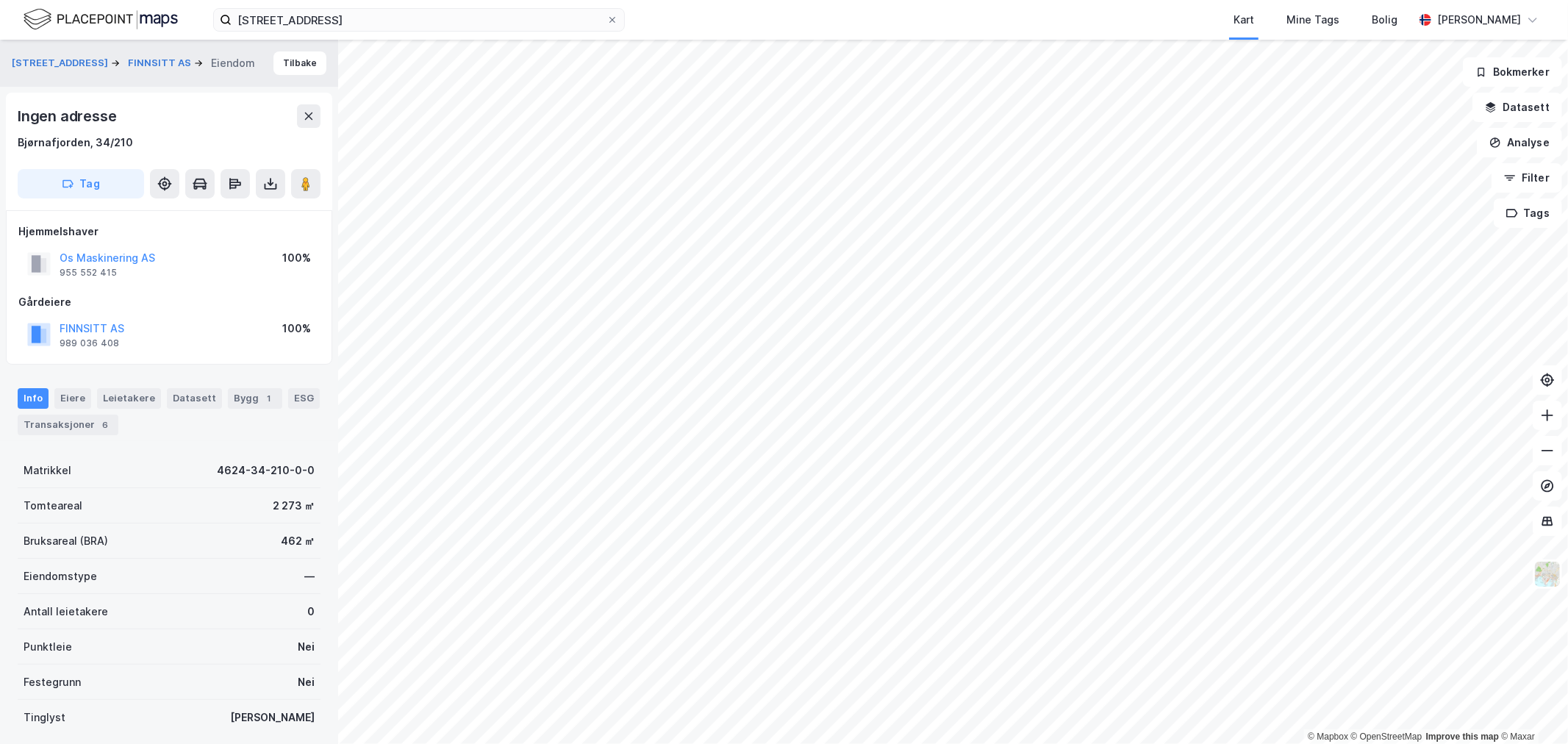
scroll to position [1, 0]
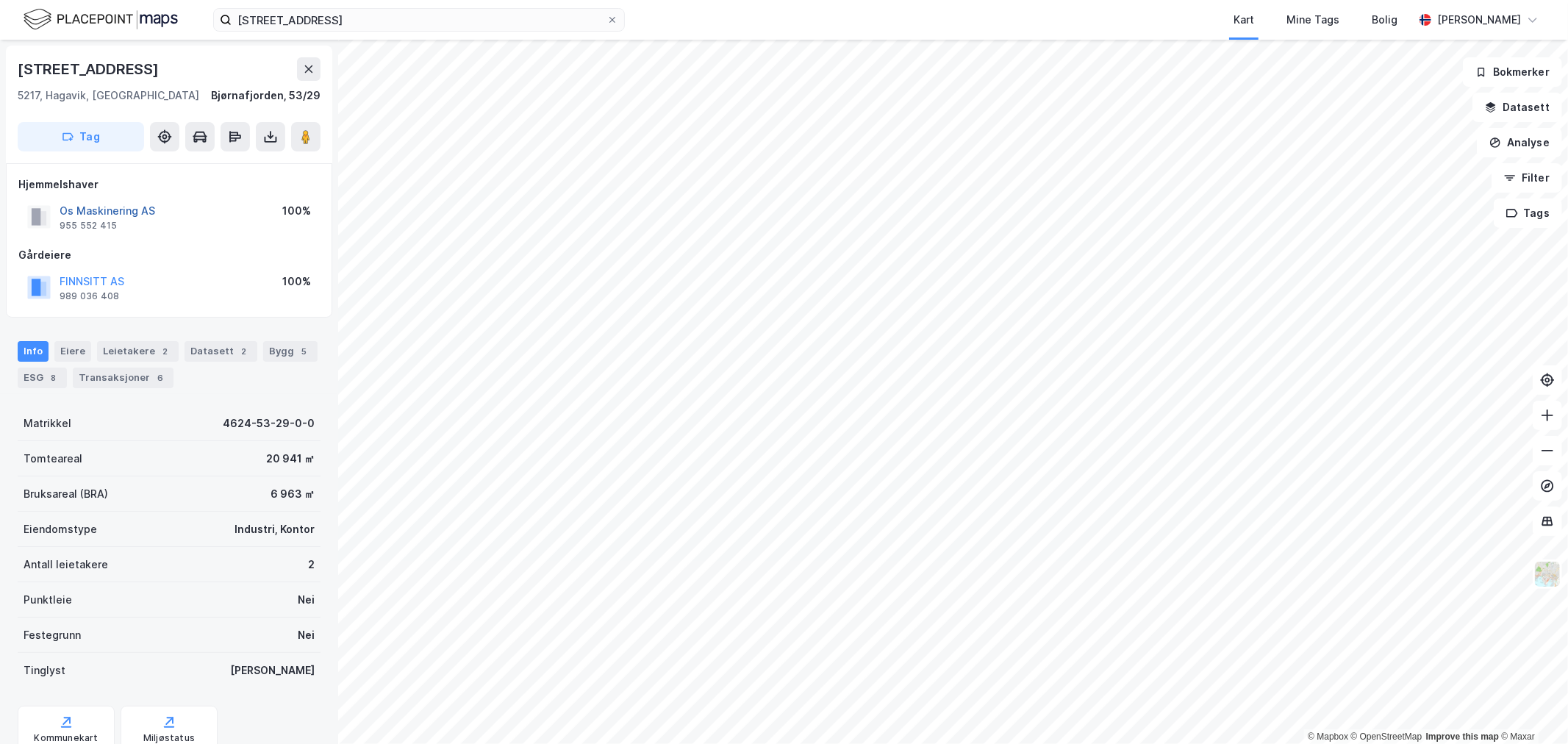
click at [0, 0] on button "Os Maskinering AS" at bounding box center [0, 0] width 0 height 0
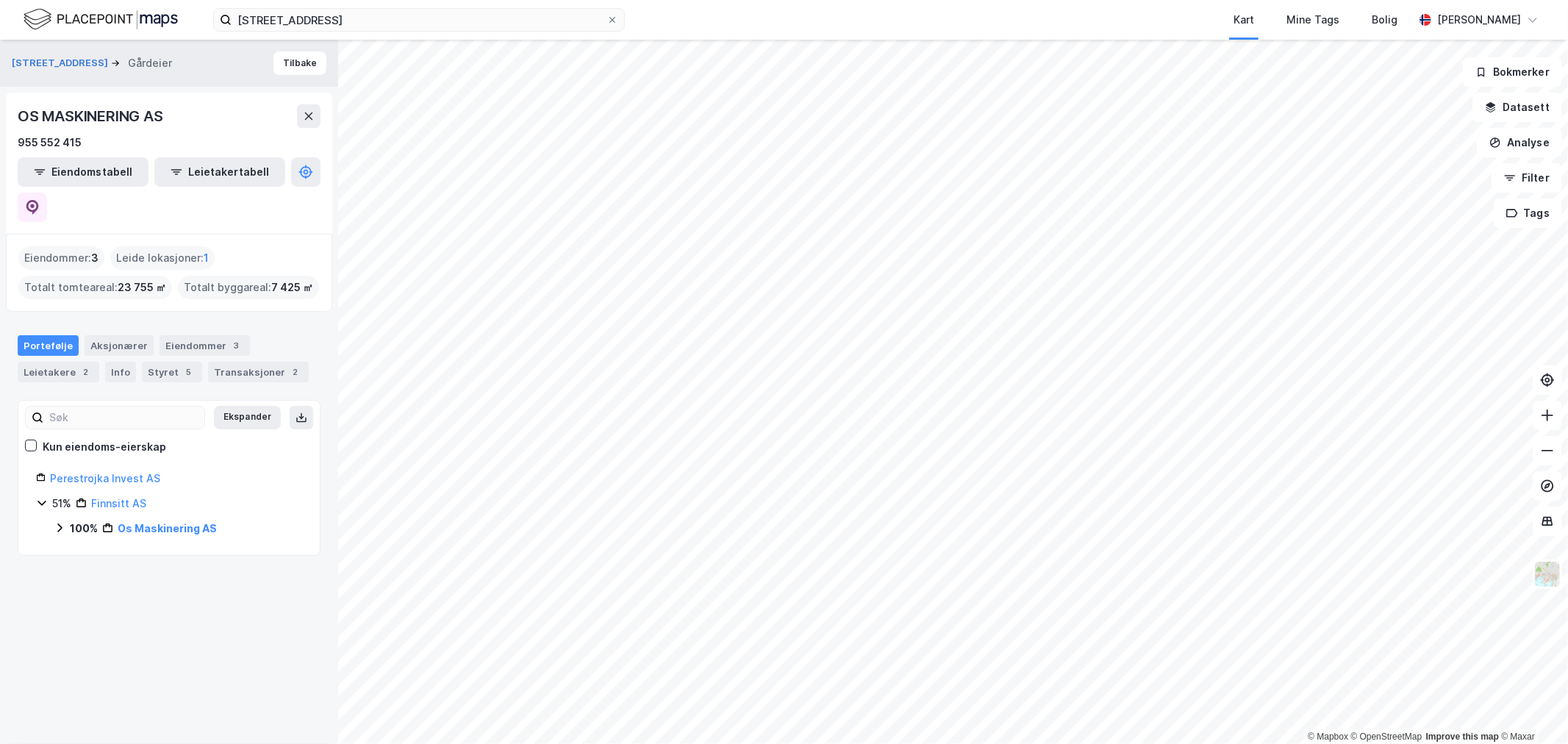
click at [60, 523] on icon at bounding box center [60, 529] width 12 height 12
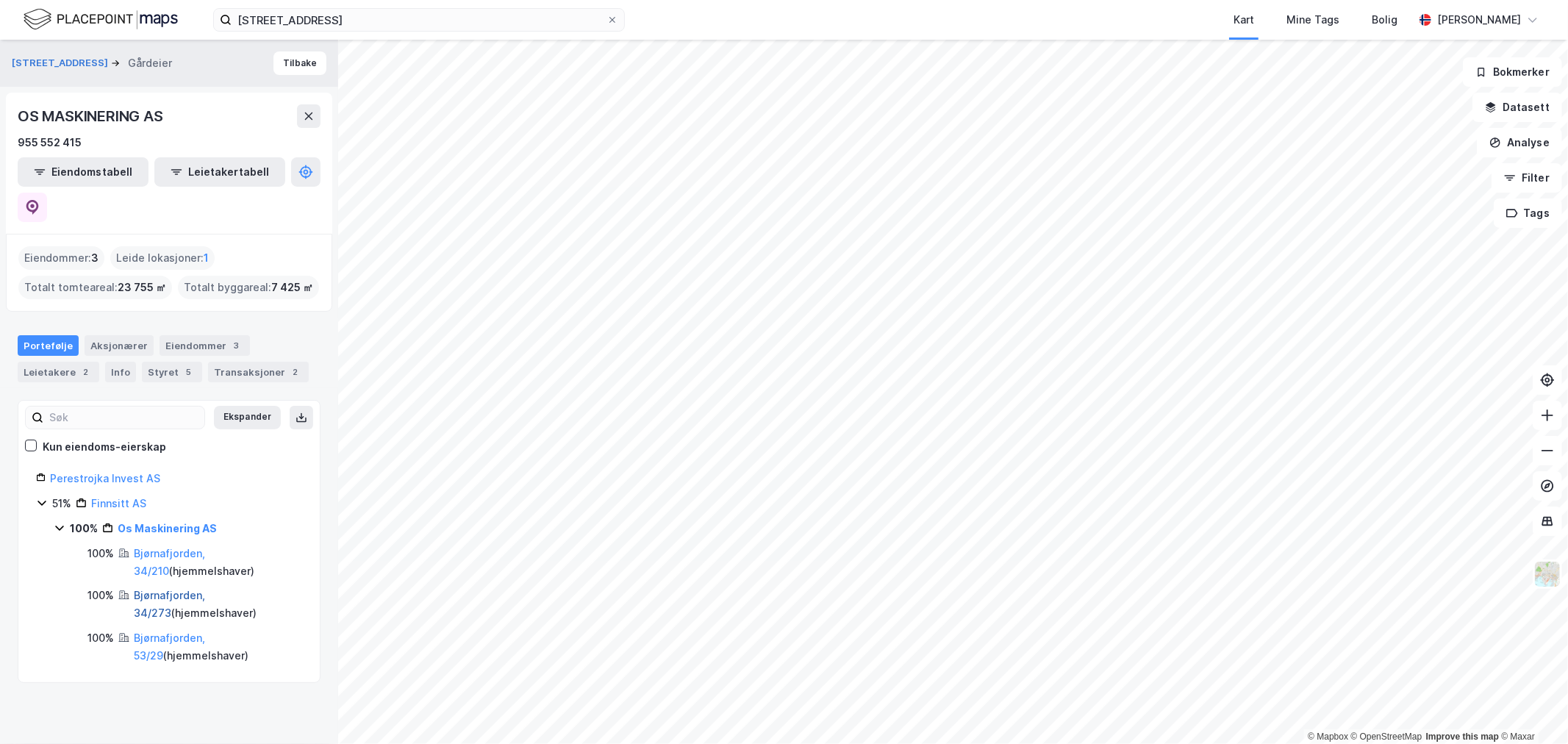
click at [205, 589] on link "Bjørnafjorden, 34/273" at bounding box center [170, 604] width 72 height 30
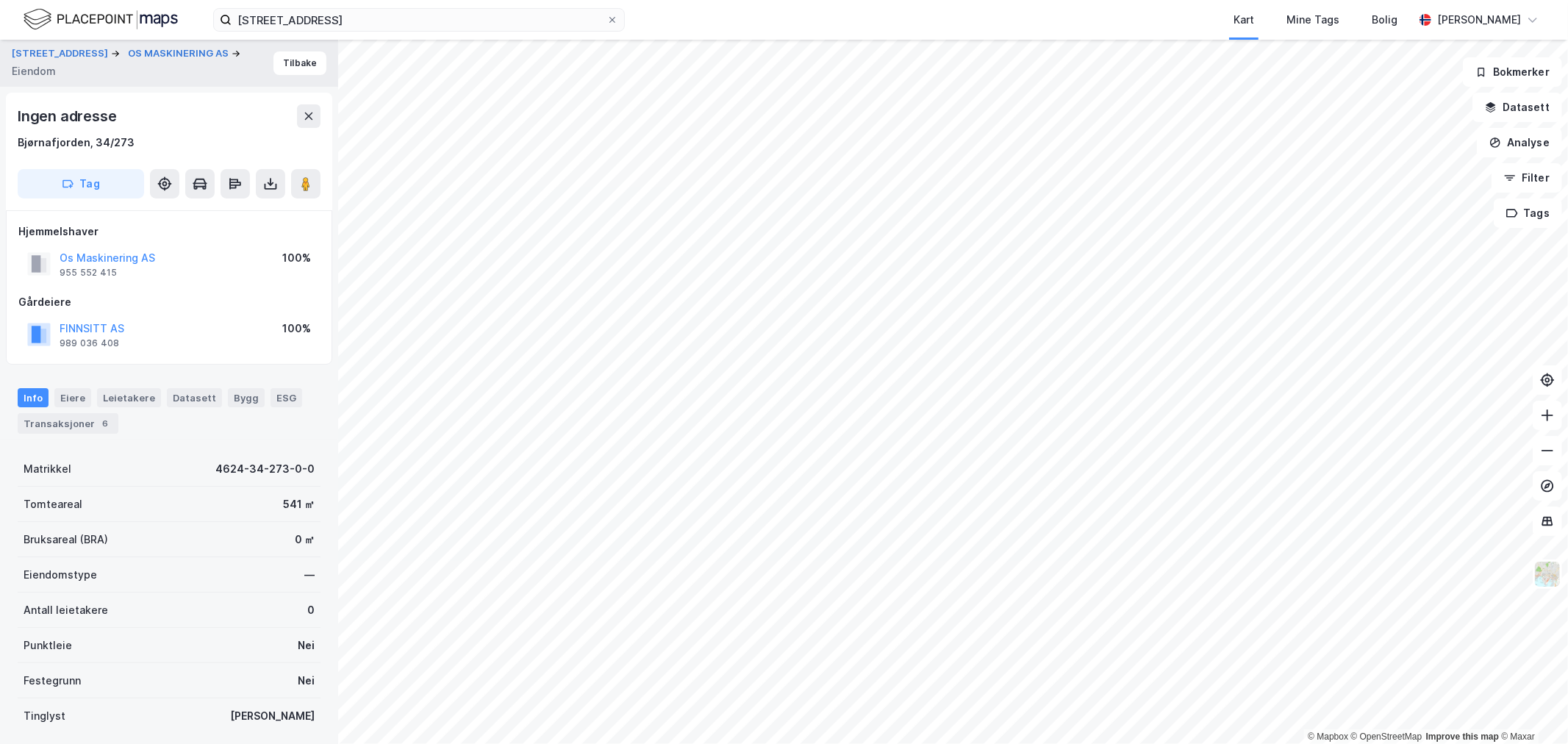
scroll to position [1, 0]
click at [100, 266] on div "955 552 415" at bounding box center [88, 272] width 57 height 12
click at [0, 0] on button "Os Maskinering AS" at bounding box center [0, 0] width 0 height 0
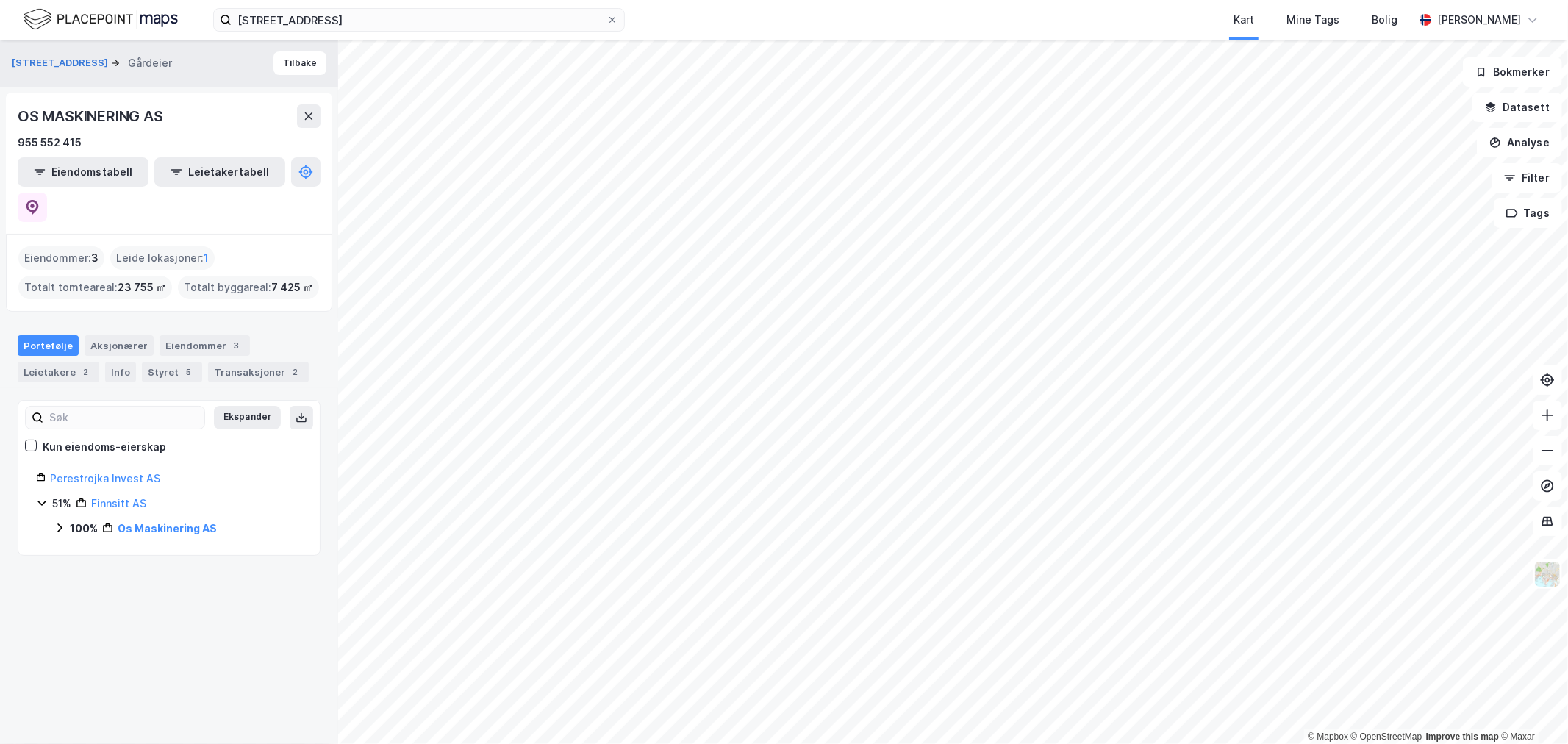
click at [143, 495] on div "51% [DEMOGRAPHIC_DATA] AS 100% Os Maskinering AS" at bounding box center [168, 516] width 266 height 42
click at [143, 523] on link "Os Maskinering AS" at bounding box center [167, 529] width 99 height 13
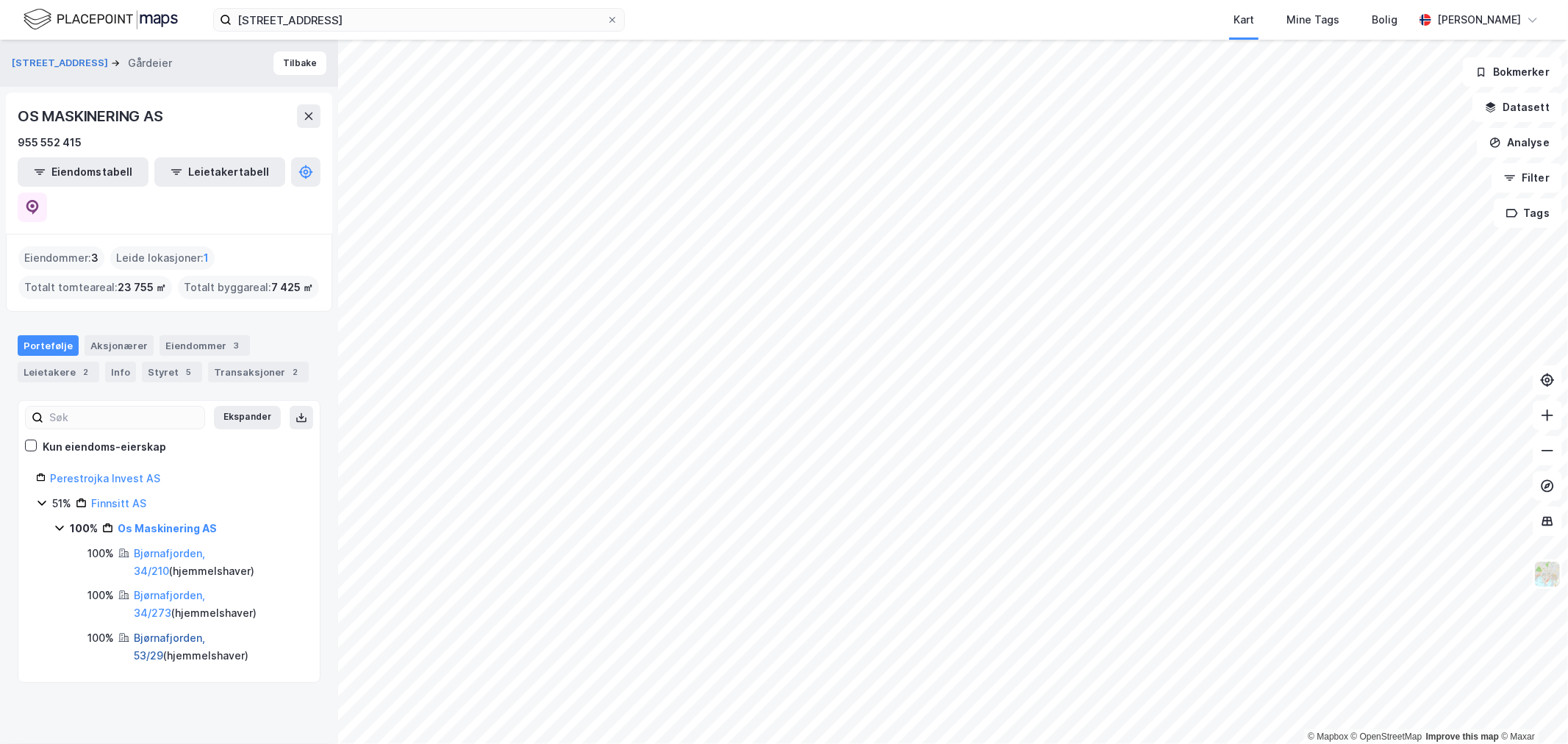
click at [162, 632] on link "Bjørnafjorden, 53/29" at bounding box center [170, 647] width 72 height 30
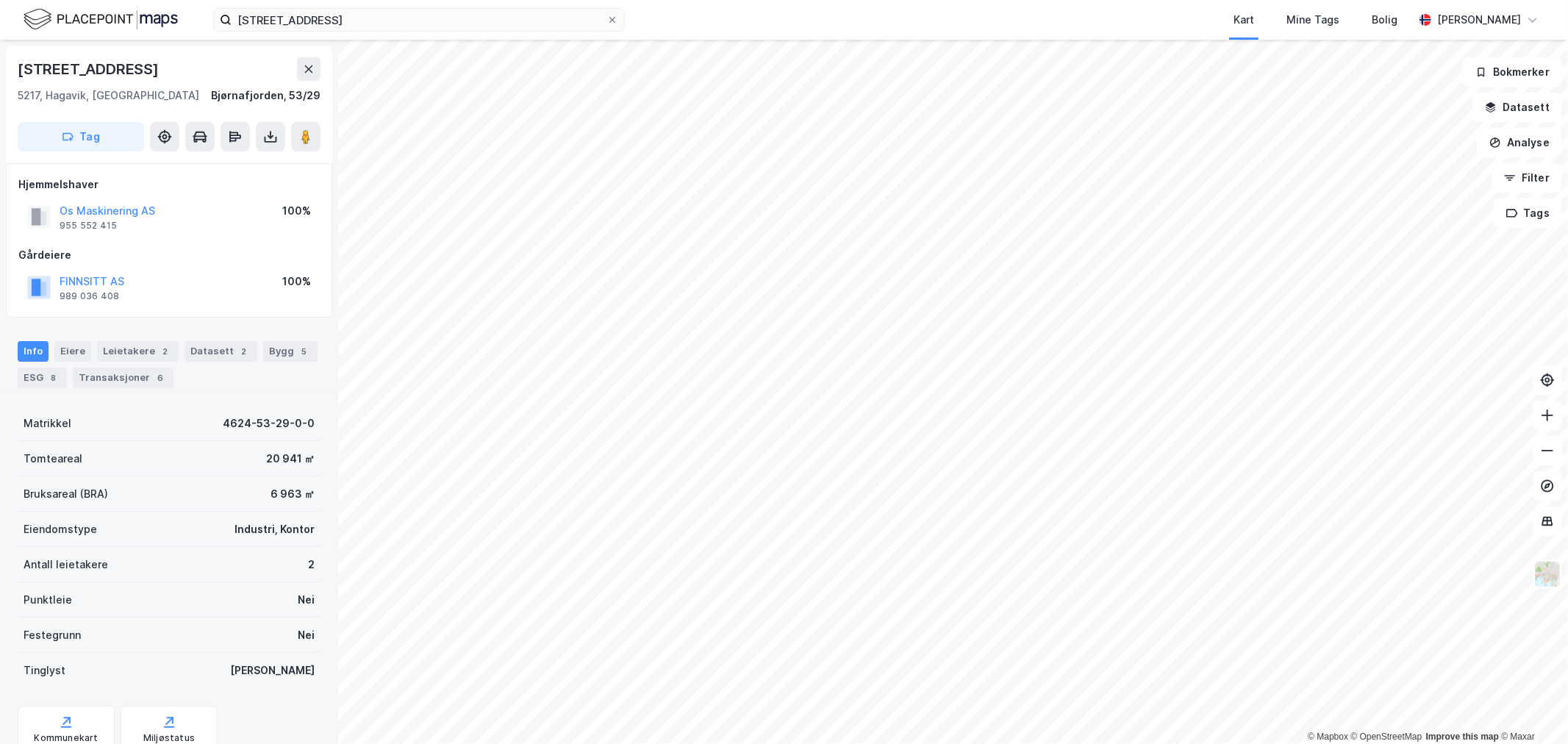
scroll to position [1, 0]
click at [0, 0] on button "Os Maskinering AS" at bounding box center [0, 0] width 0 height 0
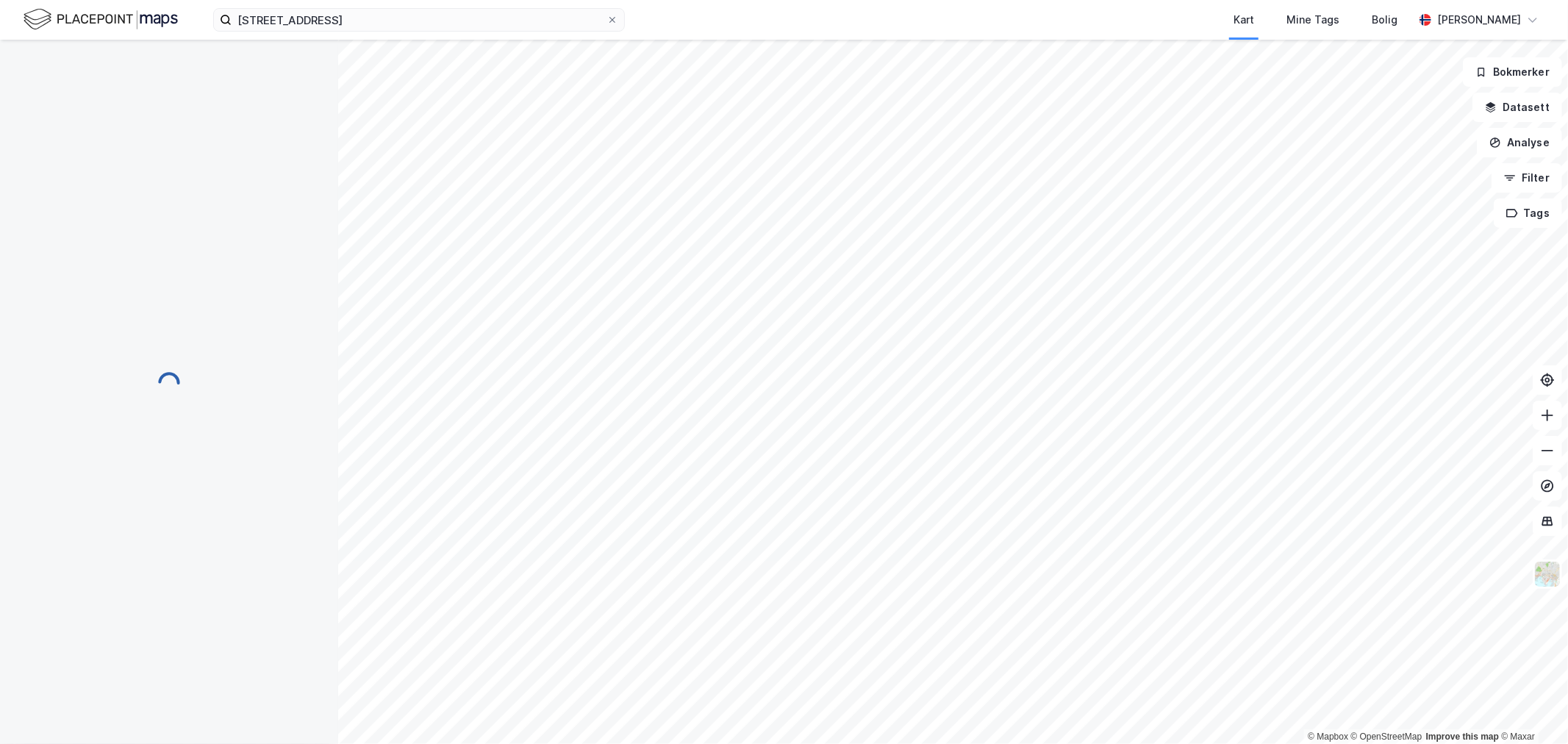
scroll to position [1, 0]
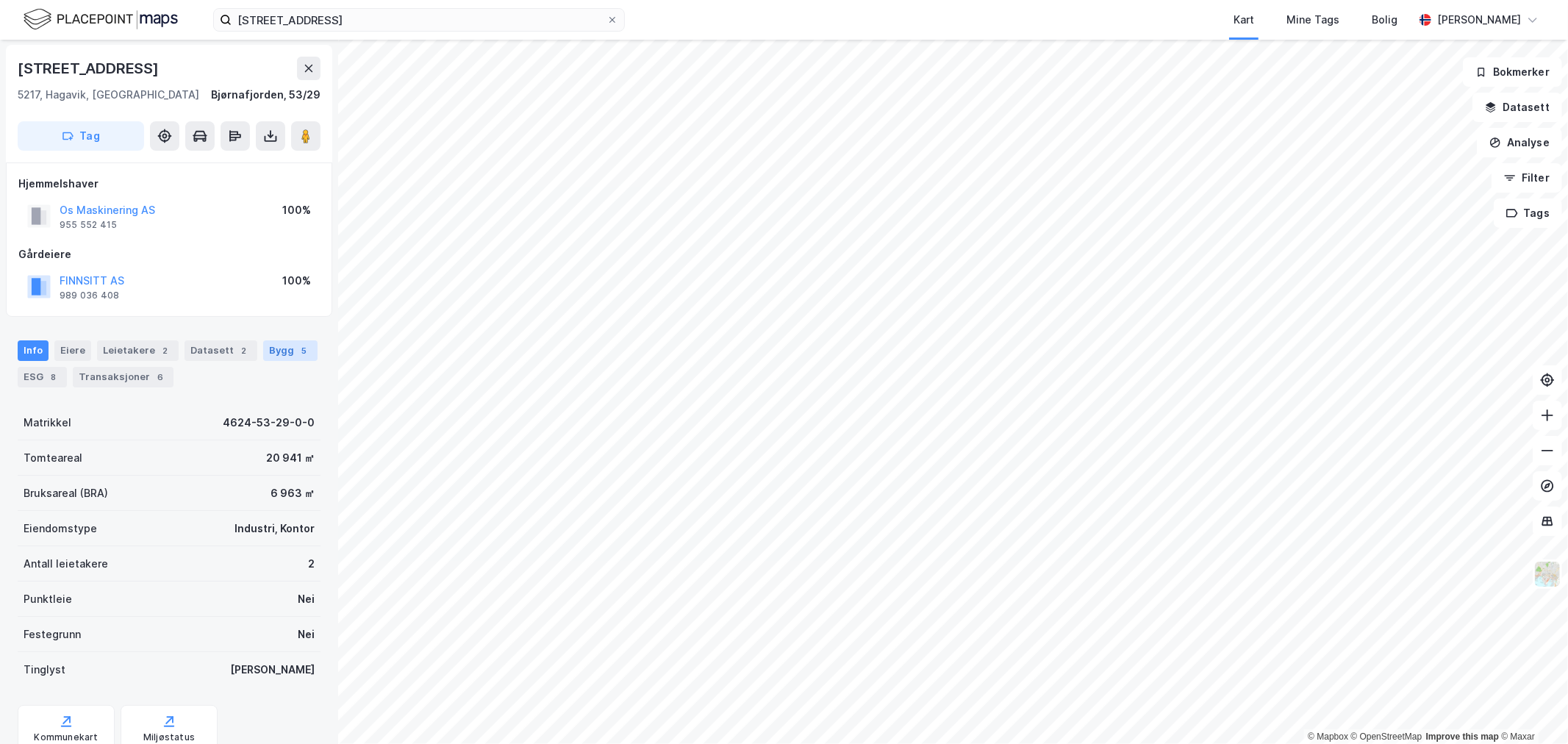
click at [270, 352] on div "Bygg 5" at bounding box center [290, 351] width 54 height 21
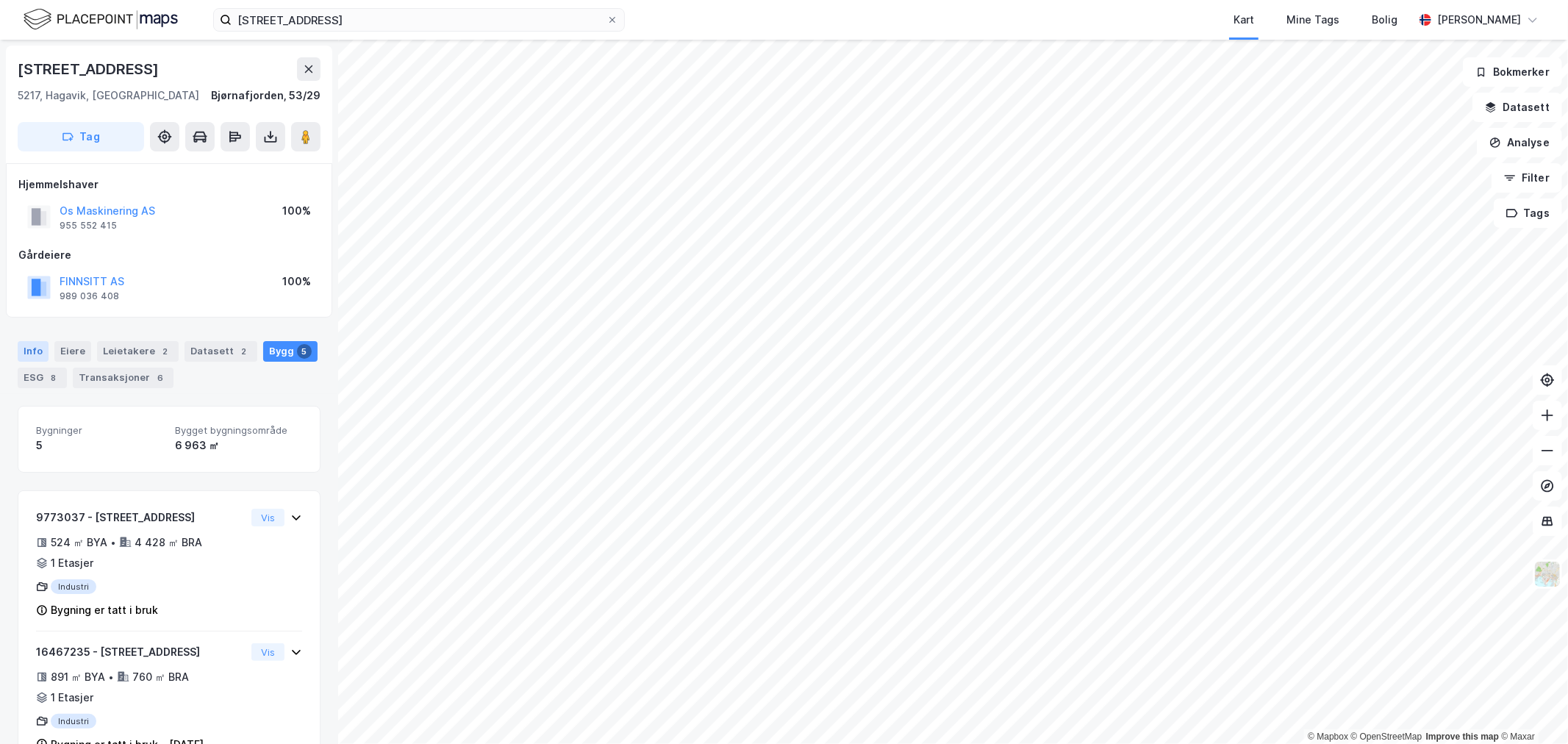
click at [39, 356] on div "Info" at bounding box center [33, 352] width 31 height 21
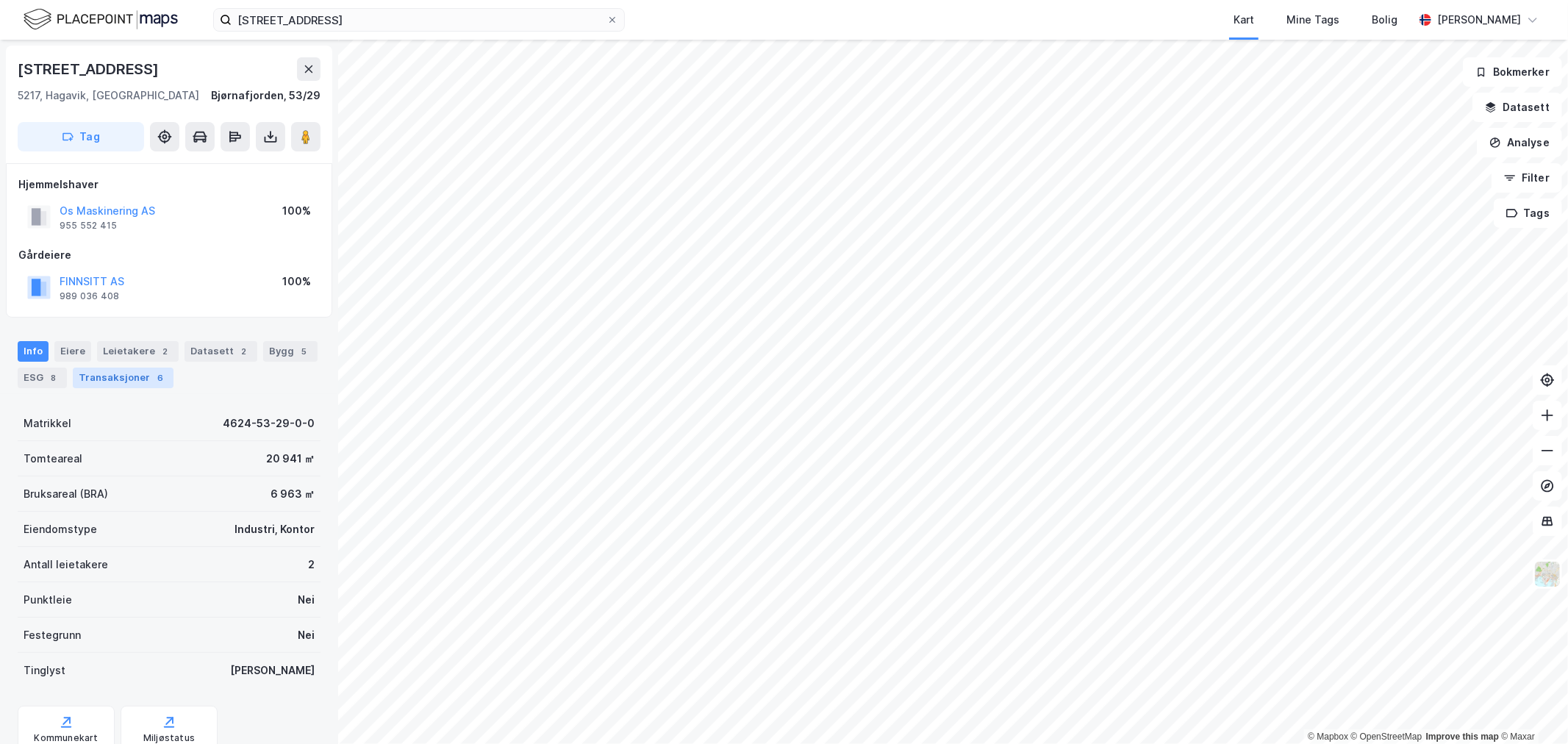
click at [153, 376] on div "6" at bounding box center [160, 378] width 15 height 15
